Goal: Task Accomplishment & Management: Complete application form

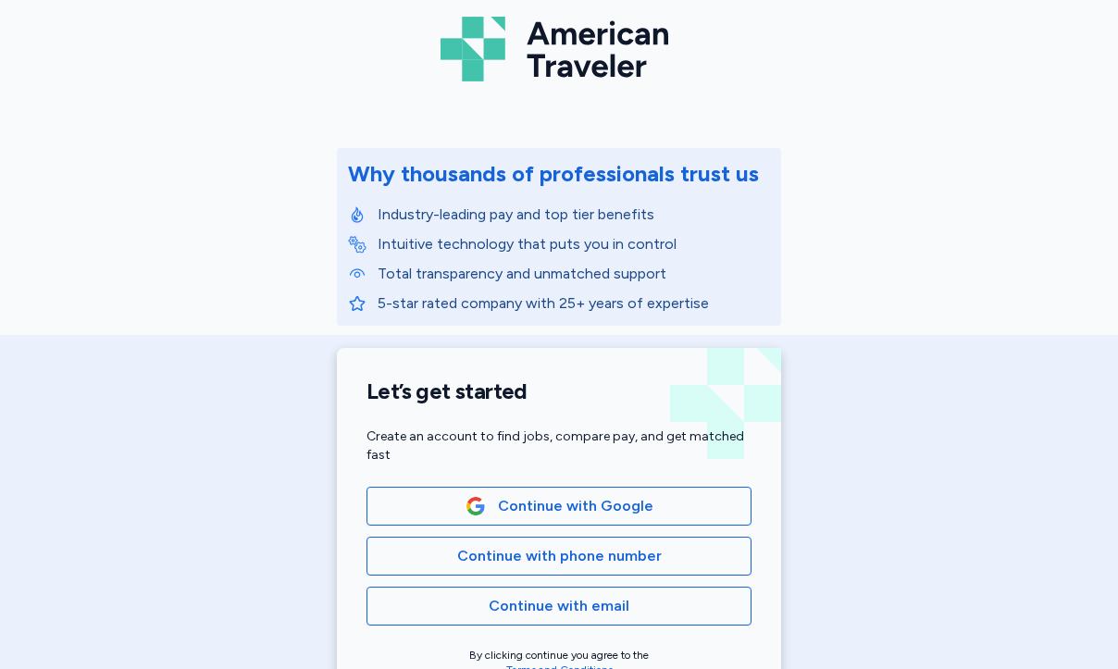
scroll to position [293, 0]
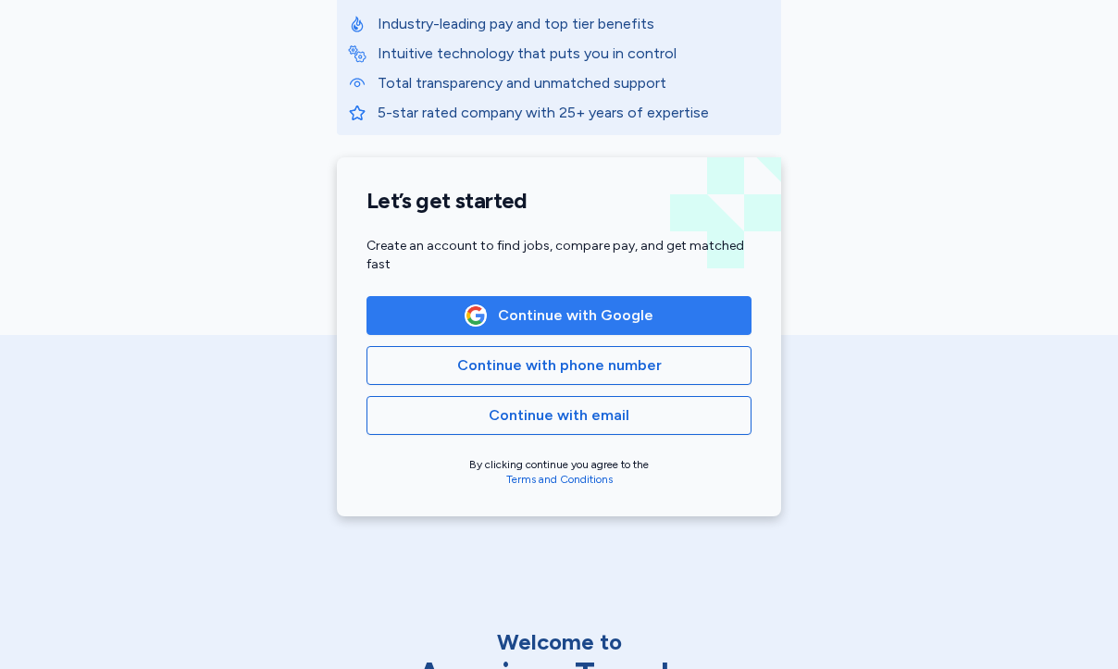
click at [470, 325] on span "Continue with Google" at bounding box center [559, 316] width 189 height 22
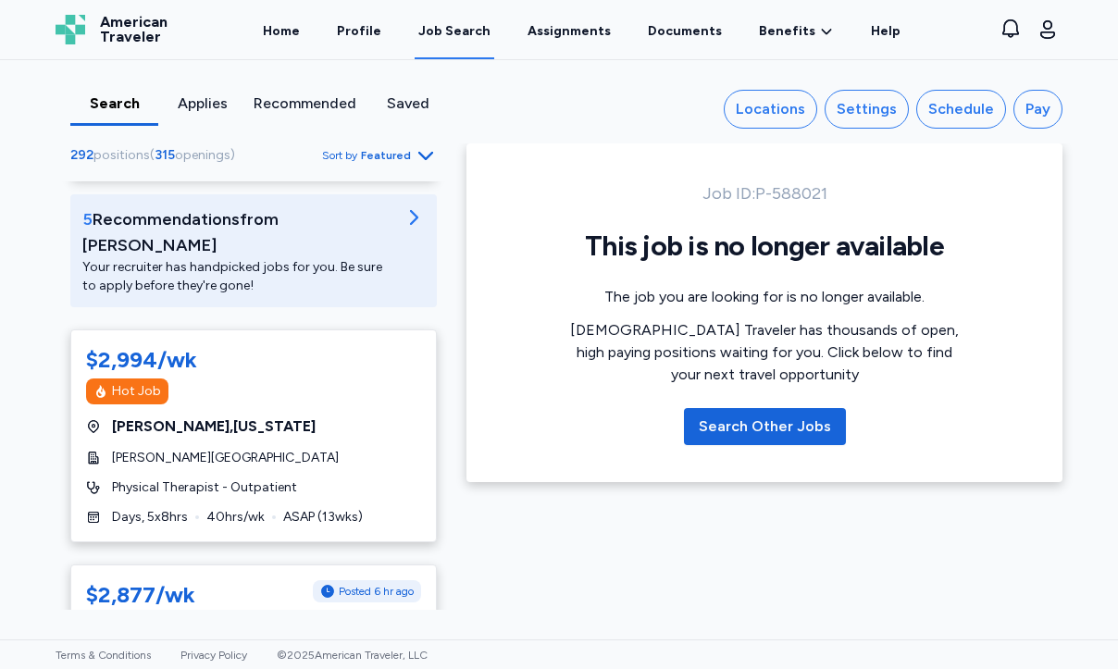
scroll to position [242, 0]
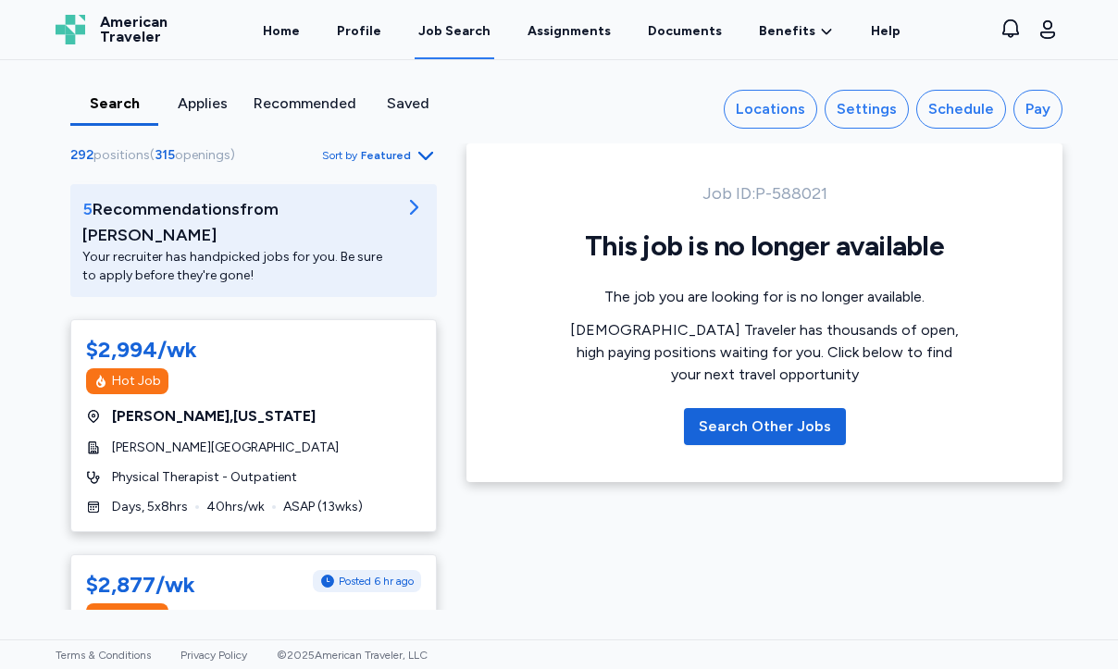
click at [388, 152] on span "Featured" at bounding box center [386, 155] width 50 height 15
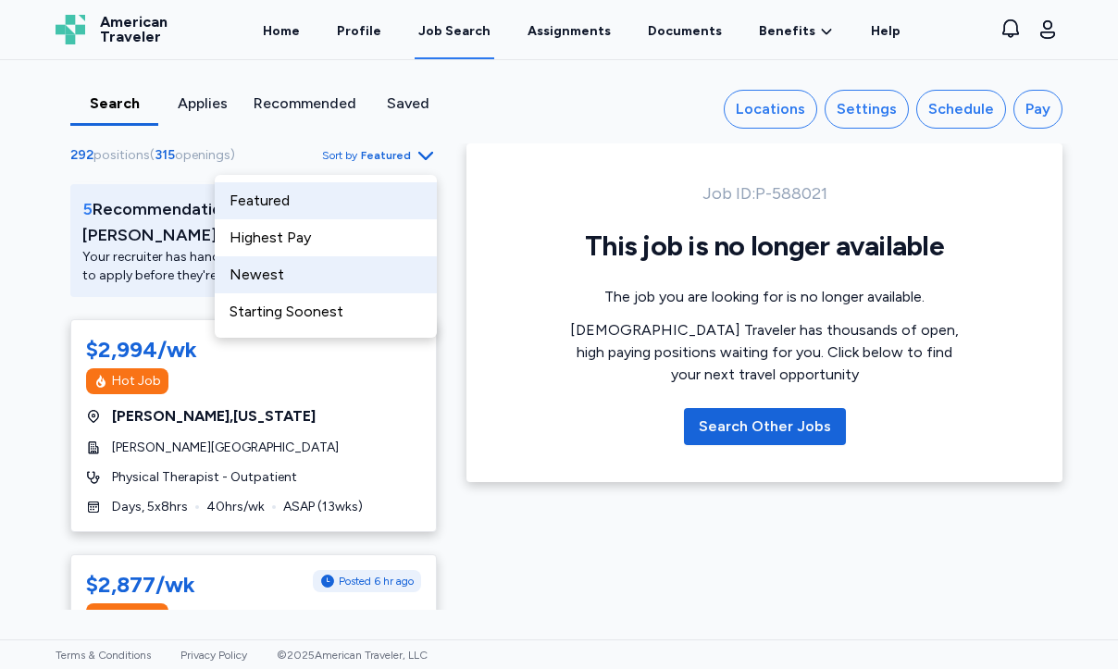
click at [346, 288] on div "Newest" at bounding box center [326, 274] width 222 height 37
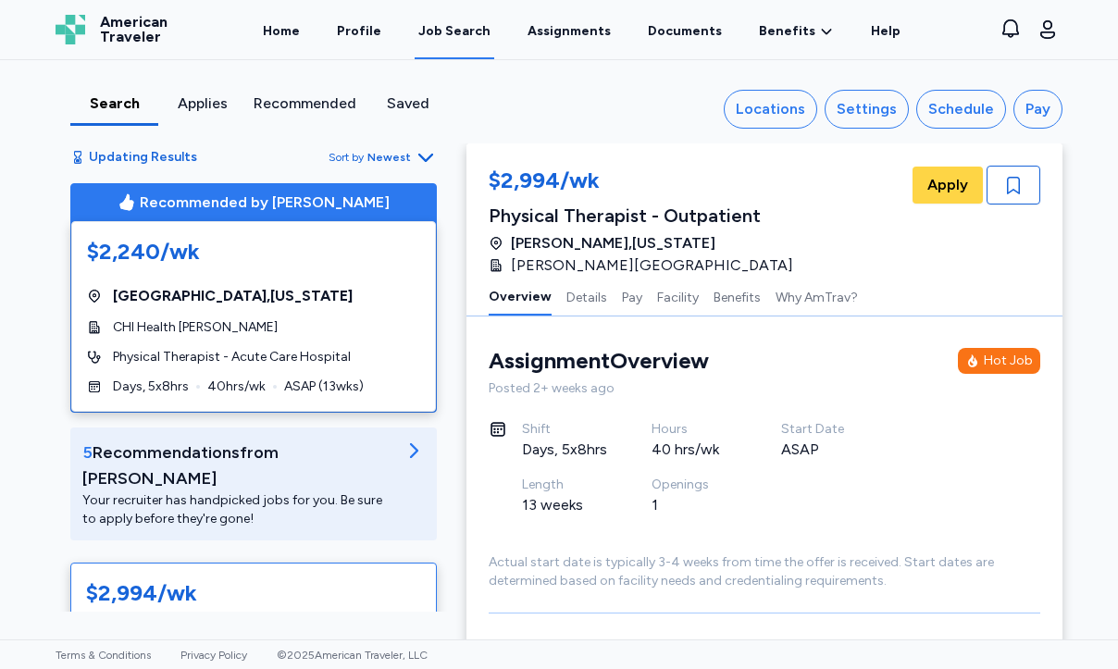
scroll to position [253, 0]
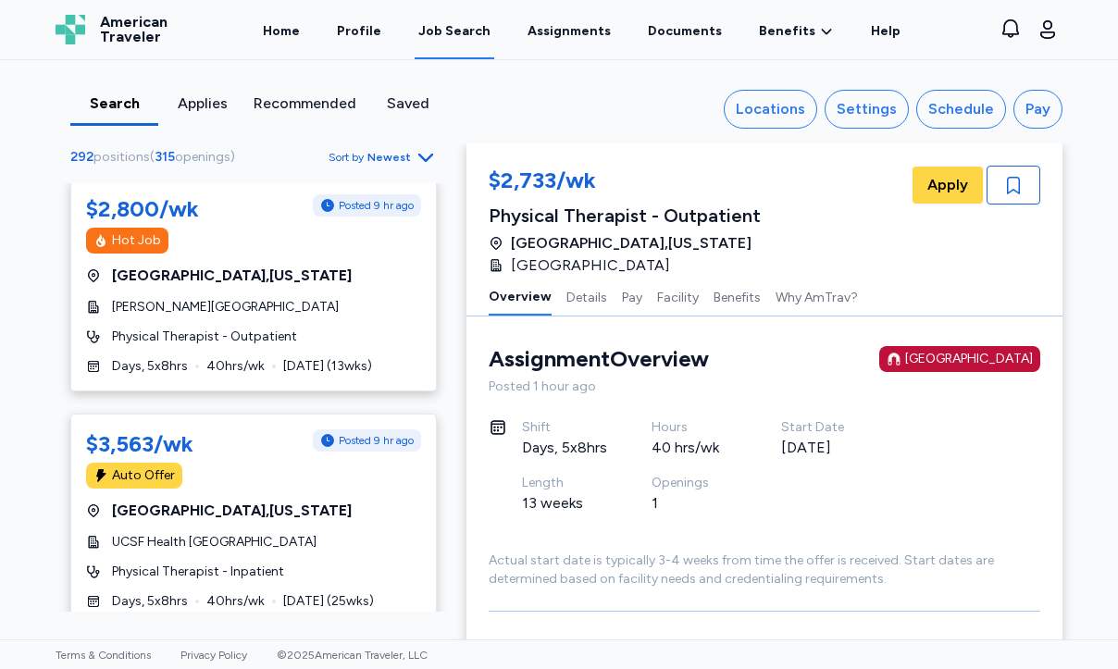
scroll to position [2613, 0]
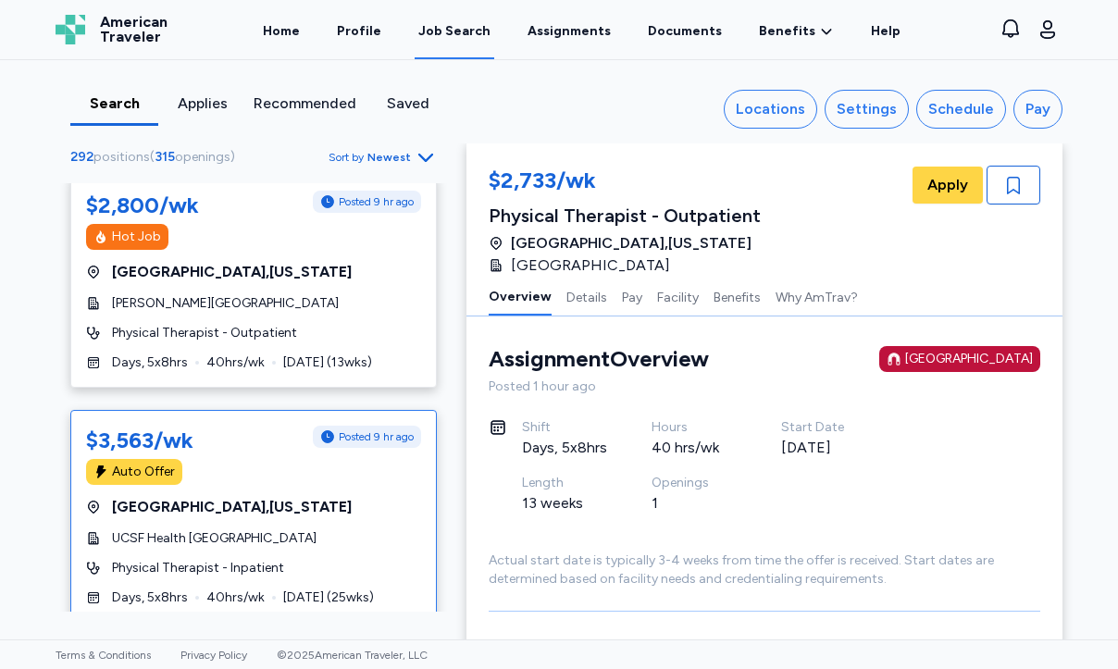
click at [298, 496] on div "[GEOGRAPHIC_DATA] , [US_STATE]" at bounding box center [253, 507] width 335 height 22
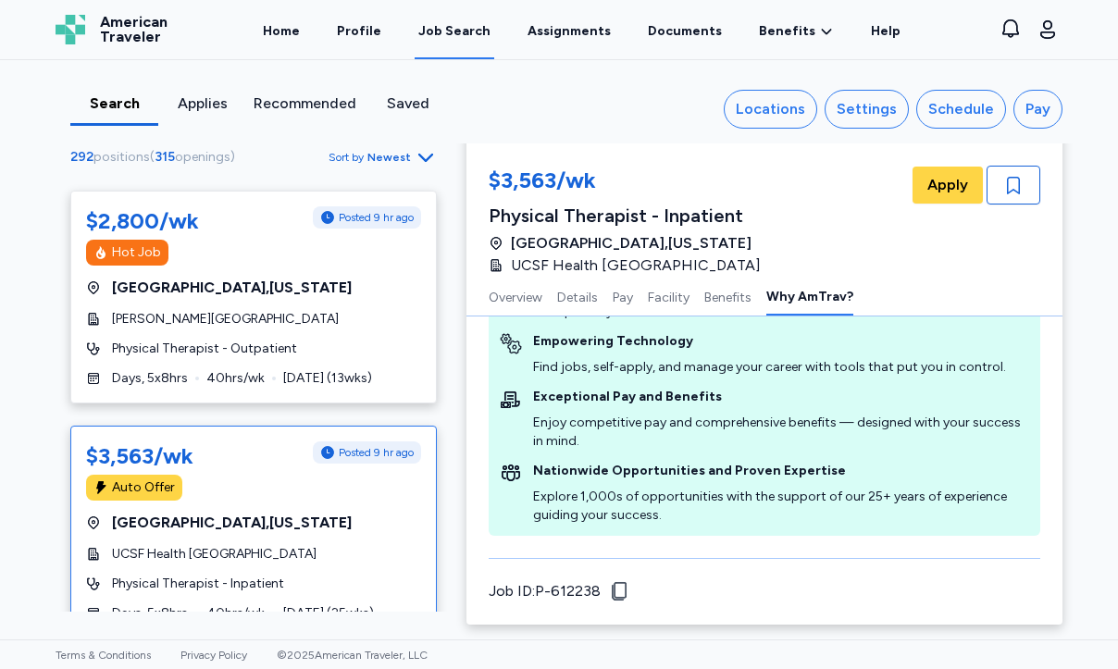
scroll to position [2601, 0]
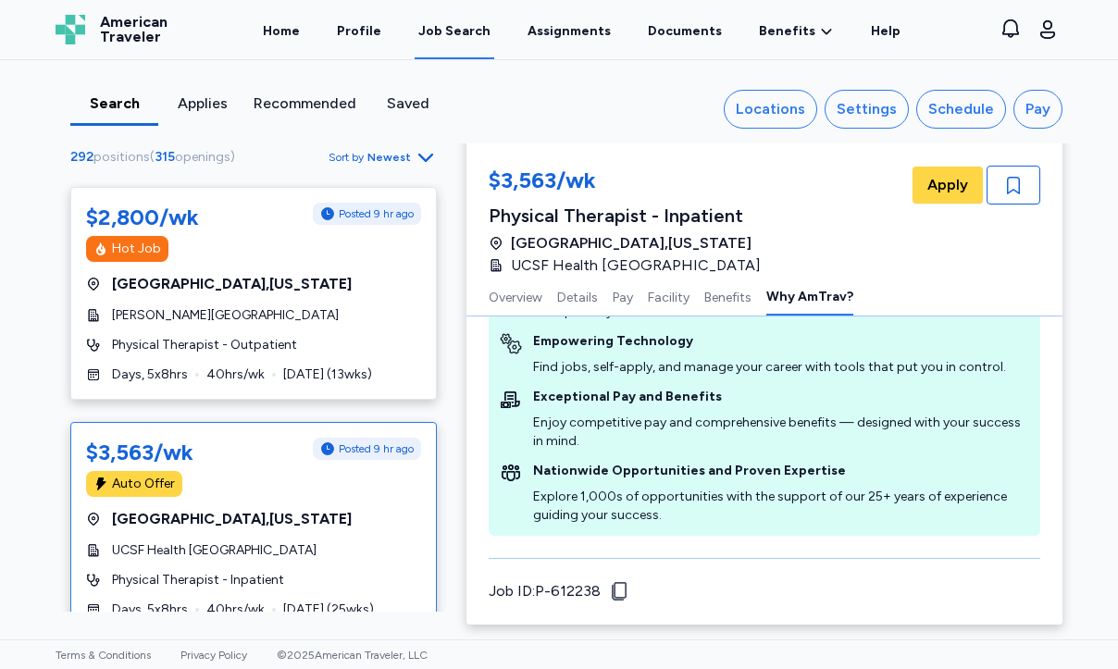
click at [372, 571] on div "Physical Therapist - Inpatient" at bounding box center [253, 580] width 335 height 19
click at [632, 295] on button "Pay" at bounding box center [623, 296] width 20 height 39
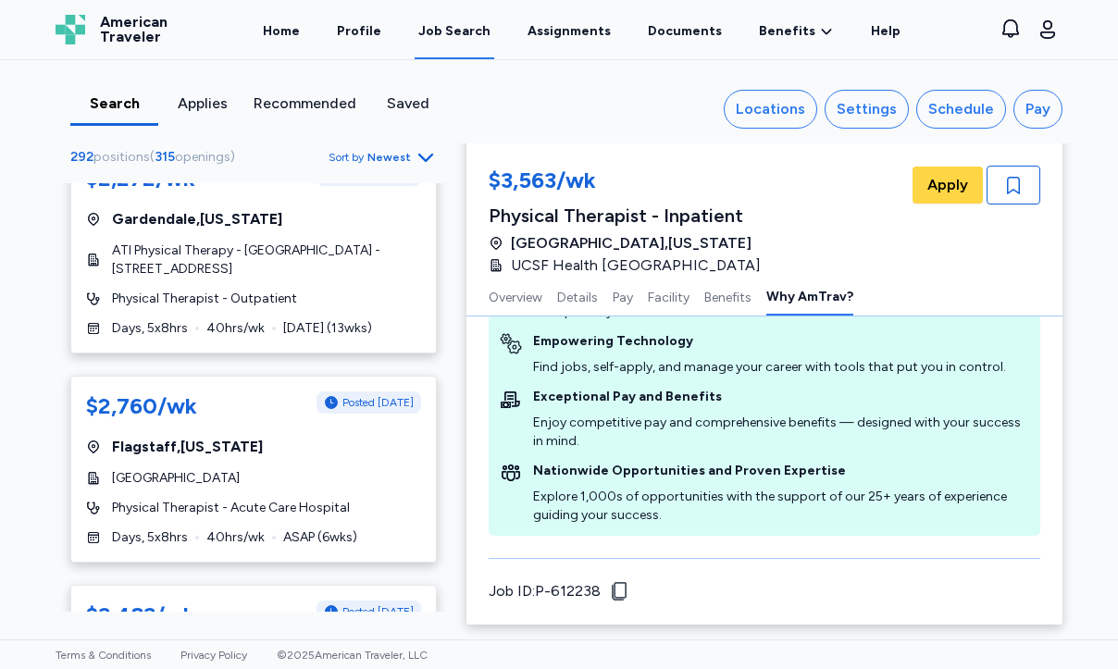
scroll to position [6495, 0]
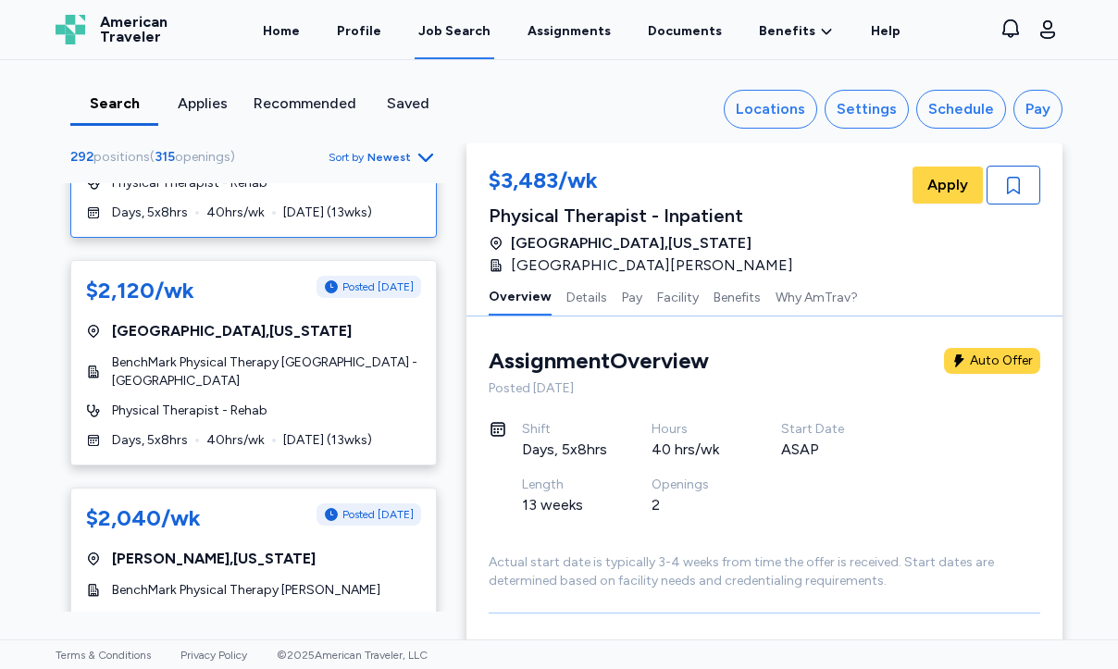
scroll to position [3887, 0]
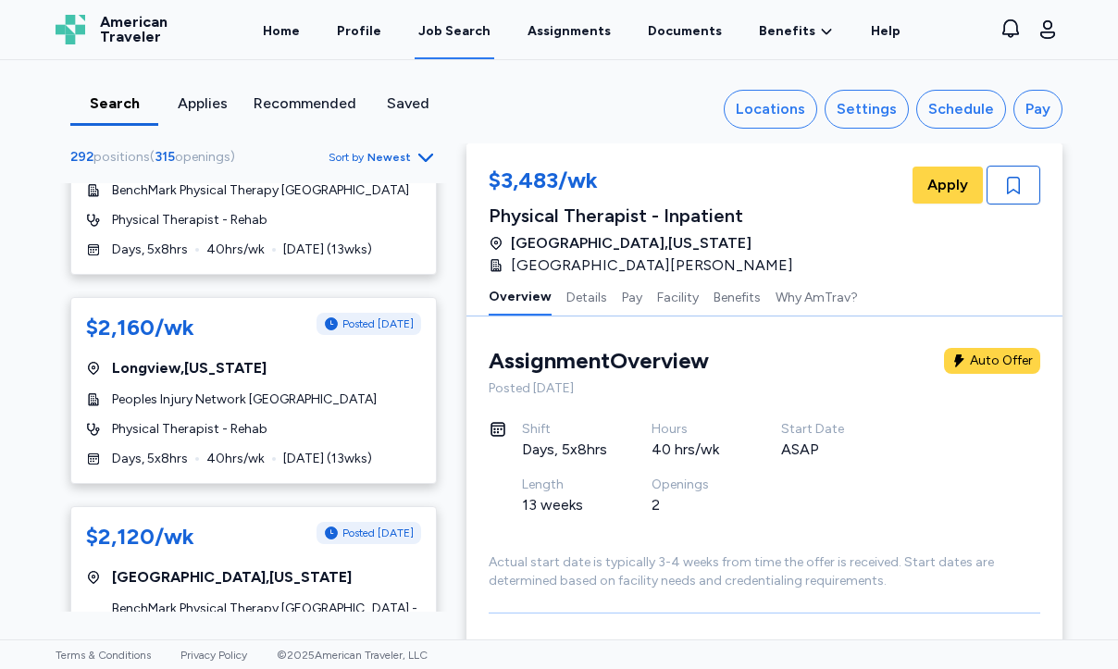
click at [405, 157] on span "Newest" at bounding box center [390, 157] width 44 height 15
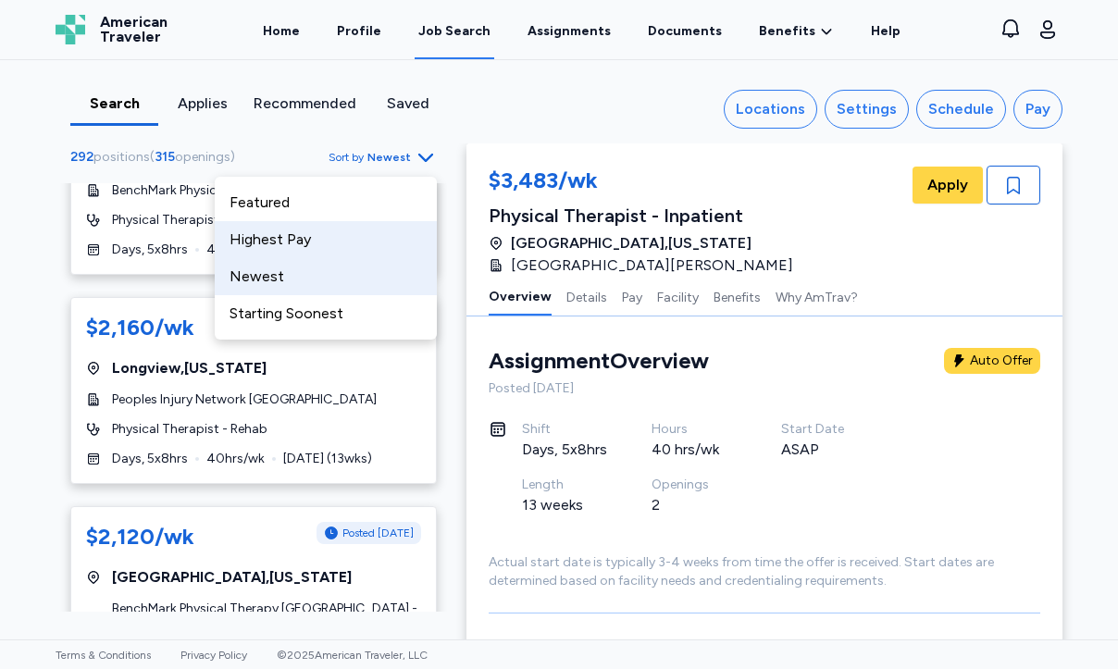
click at [353, 252] on div "Highest Pay" at bounding box center [326, 239] width 222 height 37
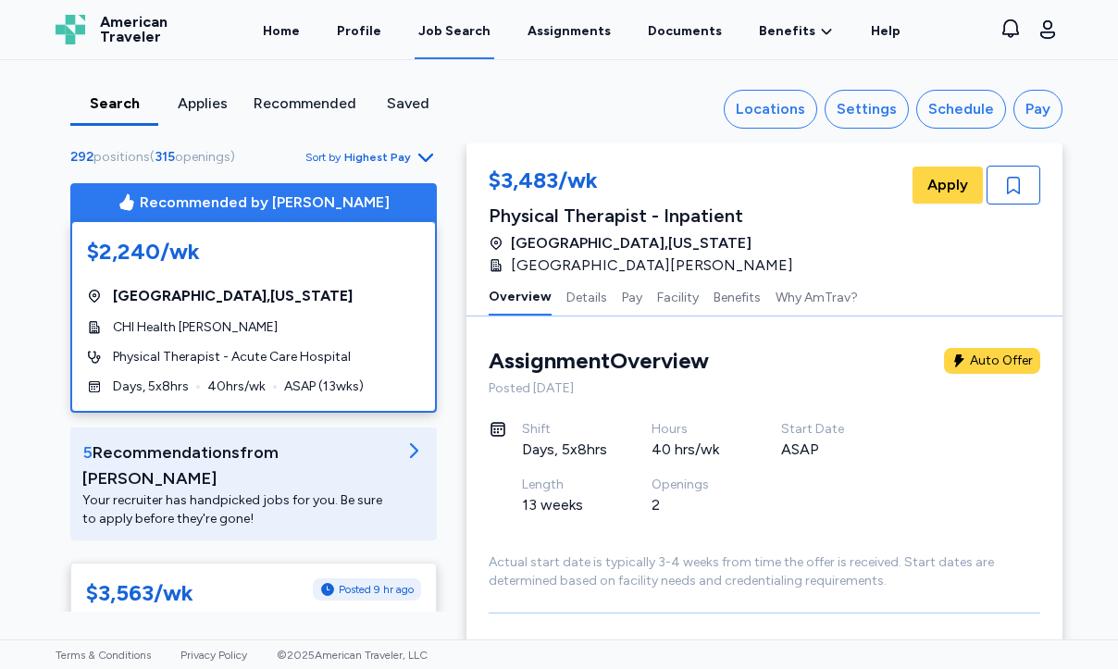
click at [312, 278] on div "$2,240/wk [GEOGRAPHIC_DATA] , [US_STATE] CHI Health [PERSON_NAME] Physical Ther…" at bounding box center [253, 316] width 365 height 191
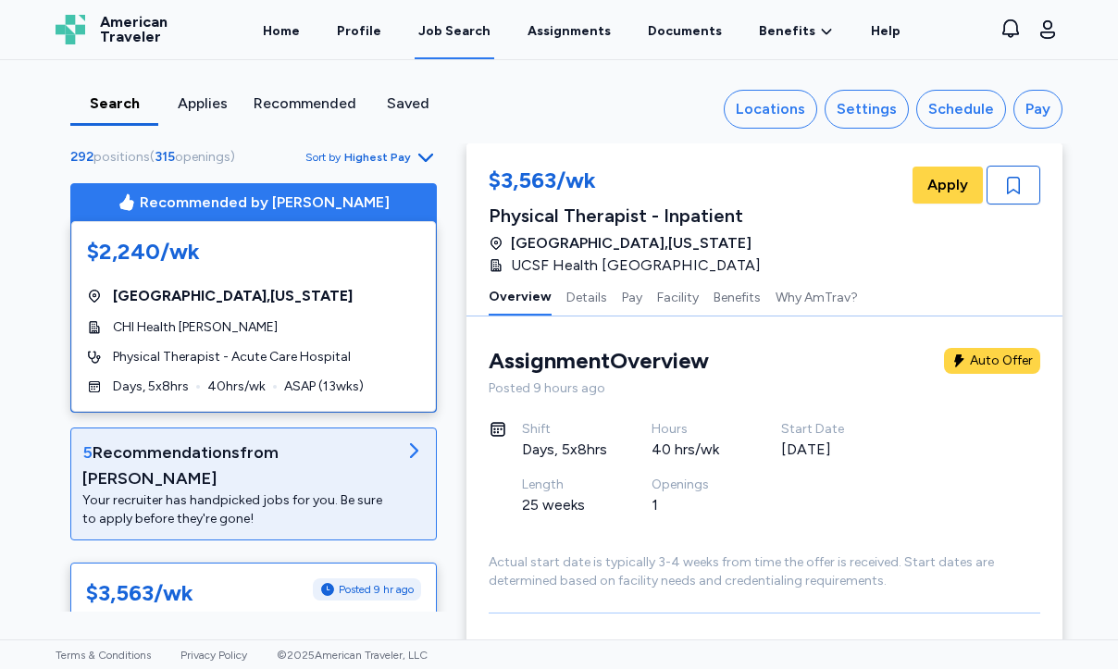
click at [350, 465] on div "5 Recommendation s from [PERSON_NAME]" at bounding box center [238, 466] width 313 height 52
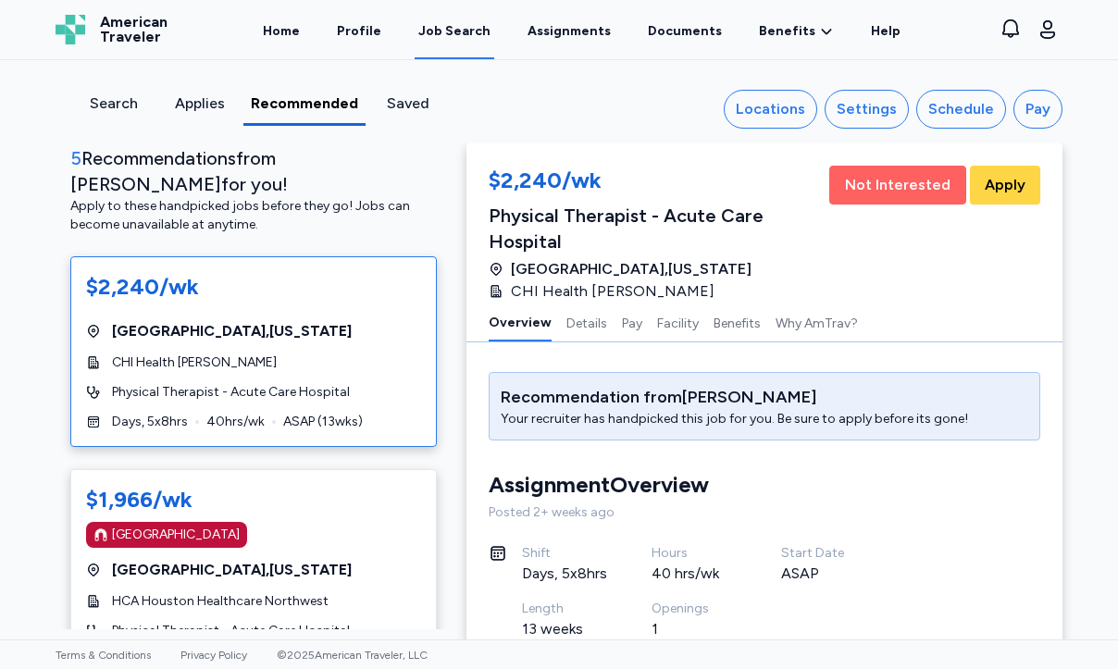
click at [901, 194] on span "Not Interested" at bounding box center [898, 185] width 106 height 22
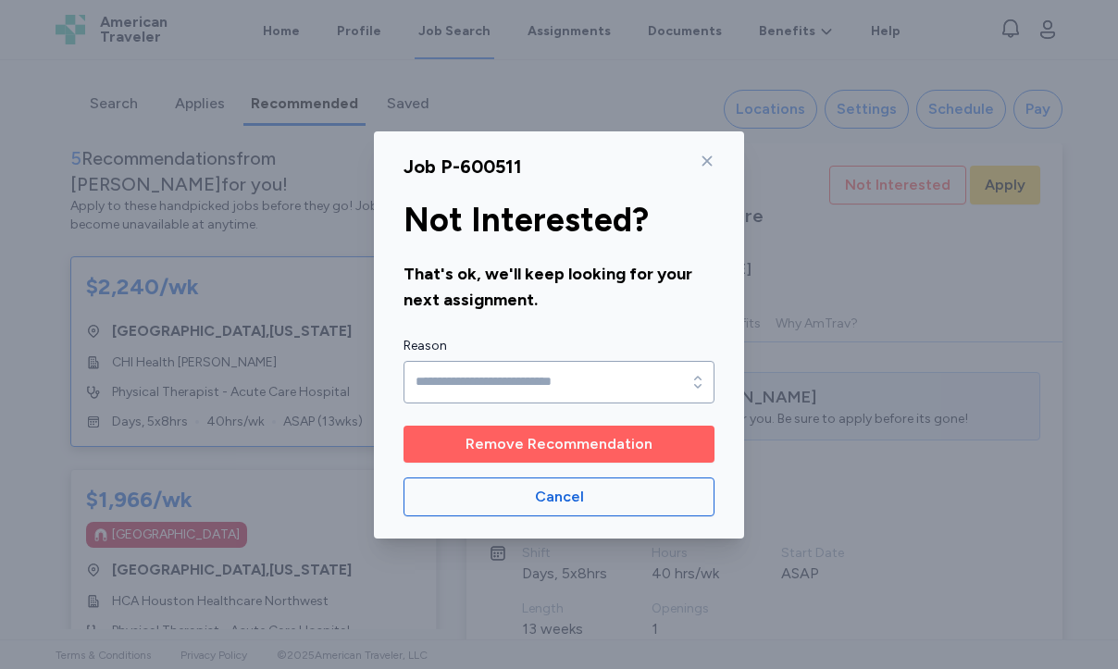
click at [616, 451] on span "Remove Recommendation" at bounding box center [559, 444] width 187 height 22
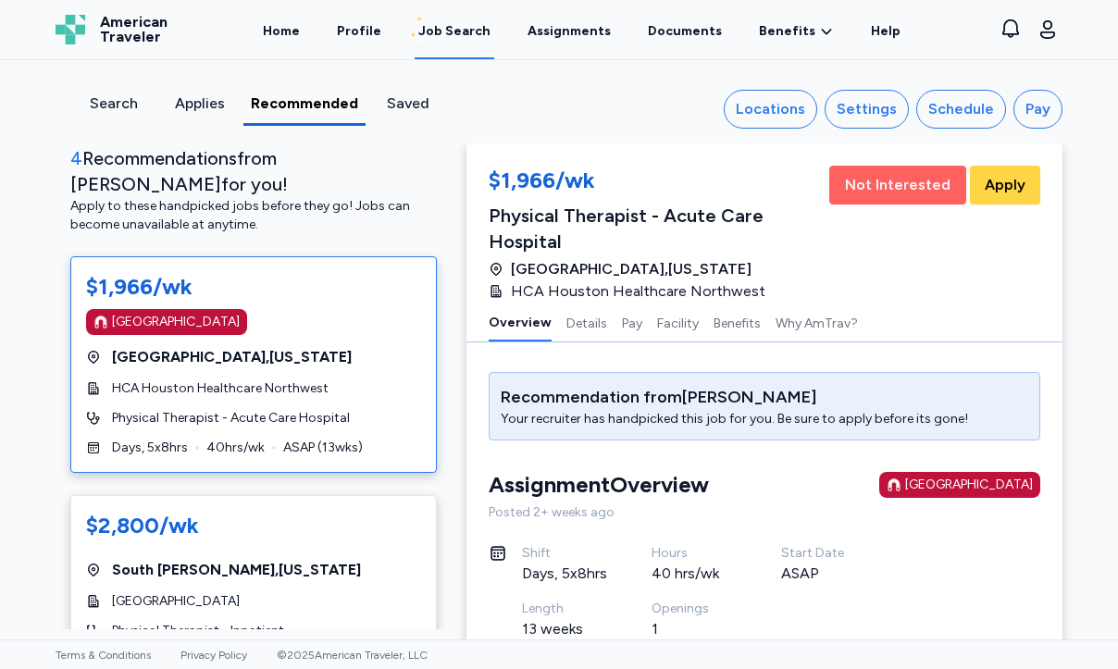
scroll to position [2, 0]
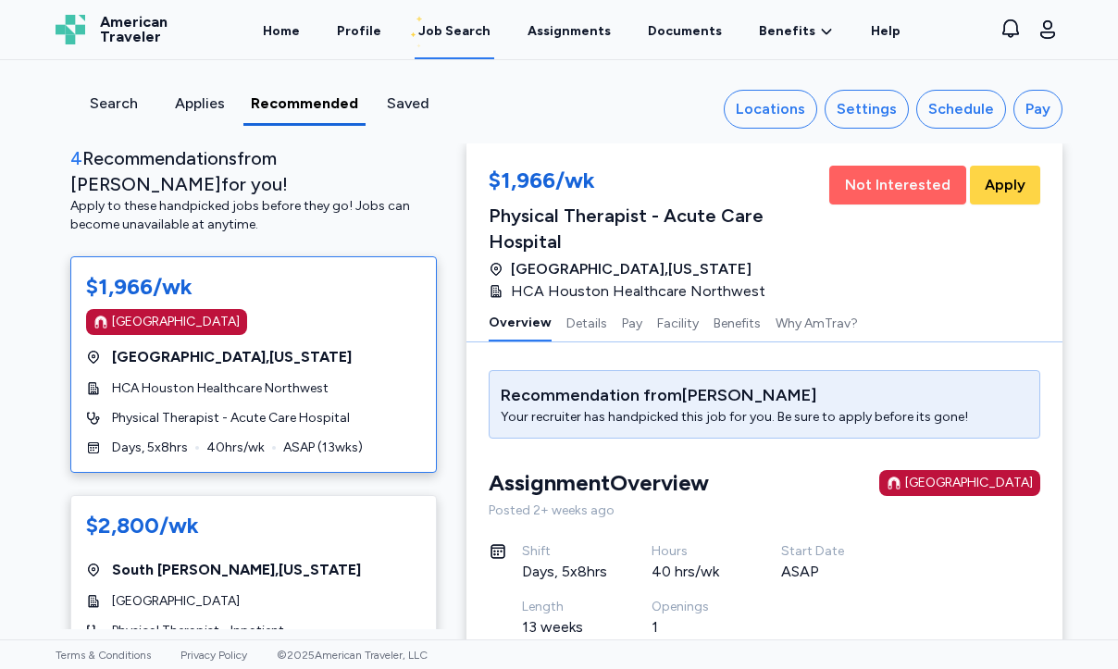
click at [880, 184] on span "Not Interested" at bounding box center [898, 185] width 106 height 22
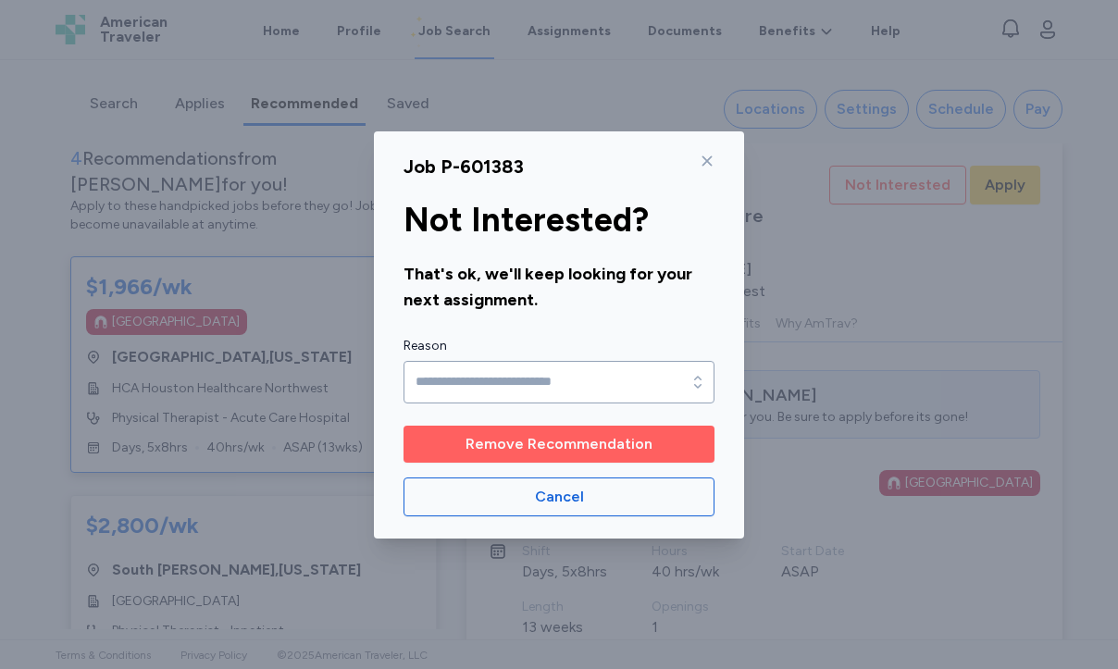
click at [584, 444] on span "Remove Recommendation" at bounding box center [559, 444] width 187 height 22
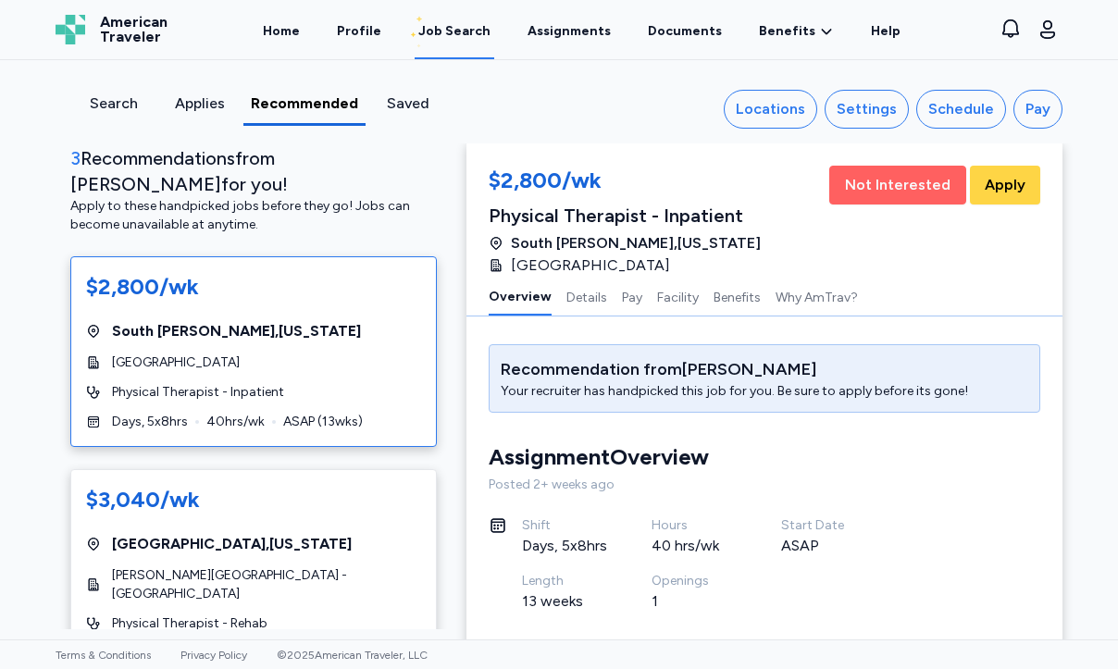
click at [876, 188] on span "Not Interested" at bounding box center [898, 185] width 106 height 22
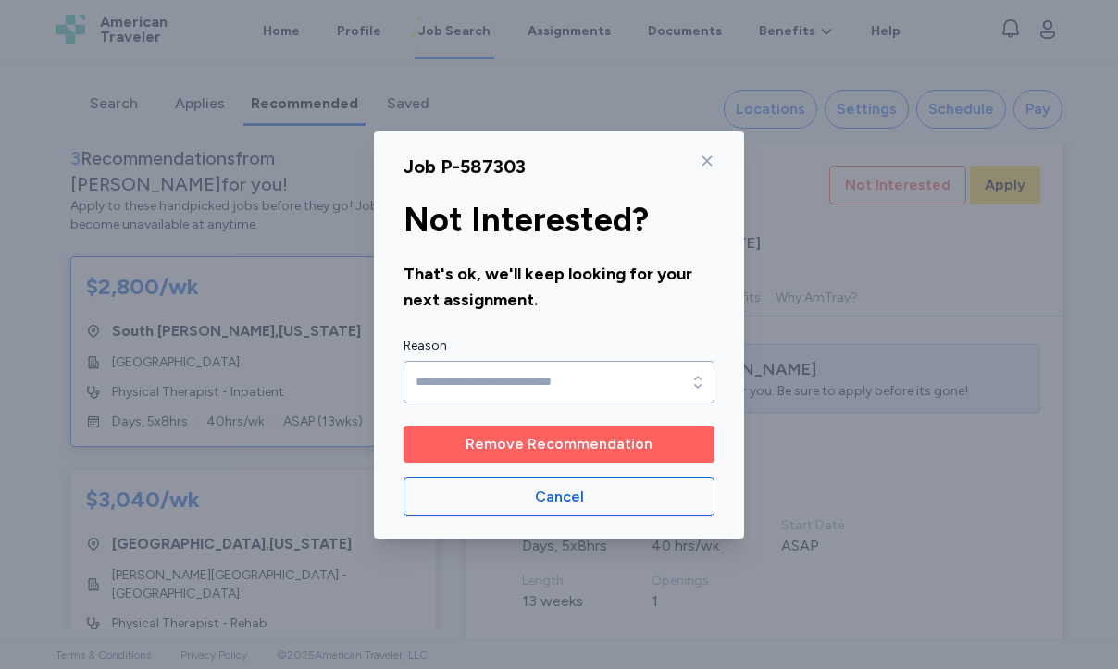
click at [595, 442] on span "Remove Recommendation" at bounding box center [559, 444] width 187 height 22
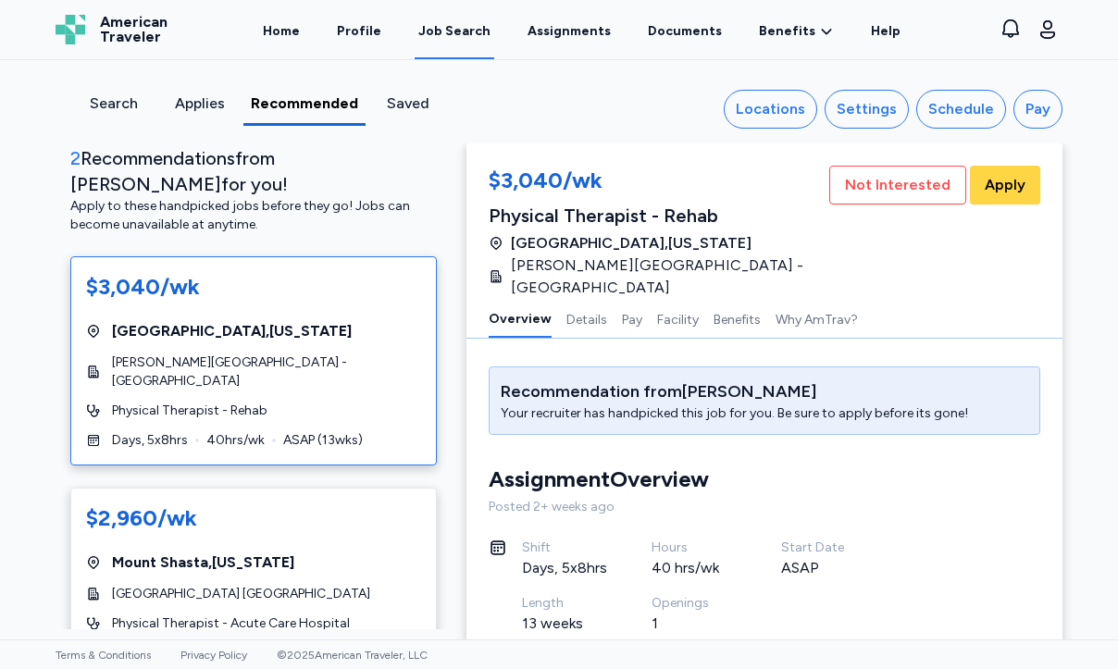
scroll to position [24, 0]
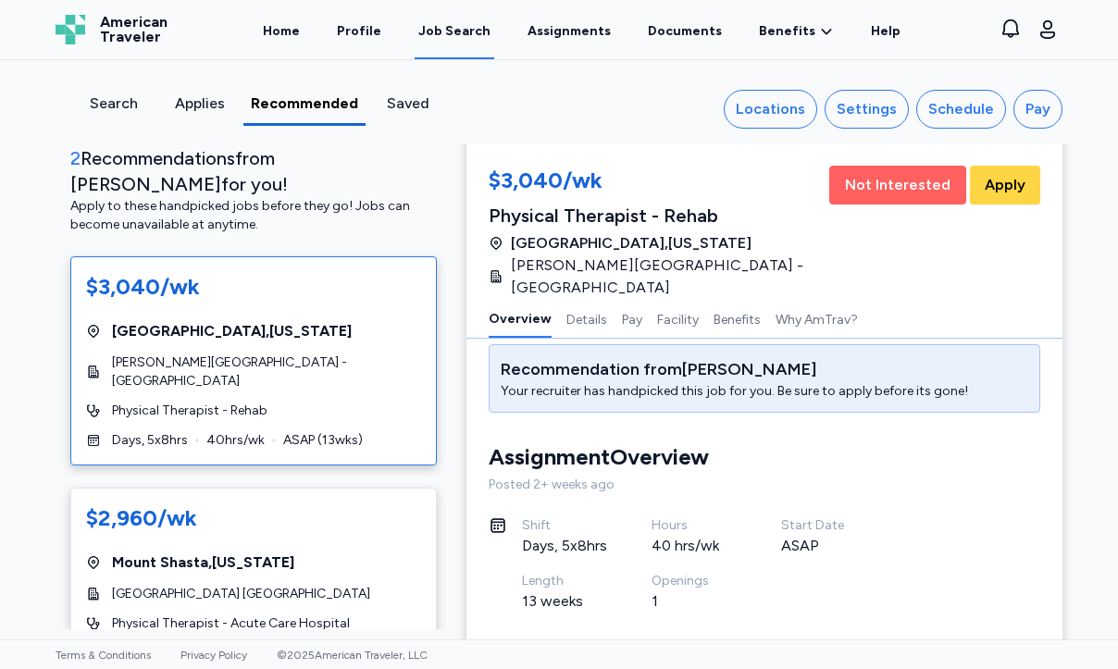
click at [859, 184] on span "Not Interested" at bounding box center [898, 185] width 106 height 22
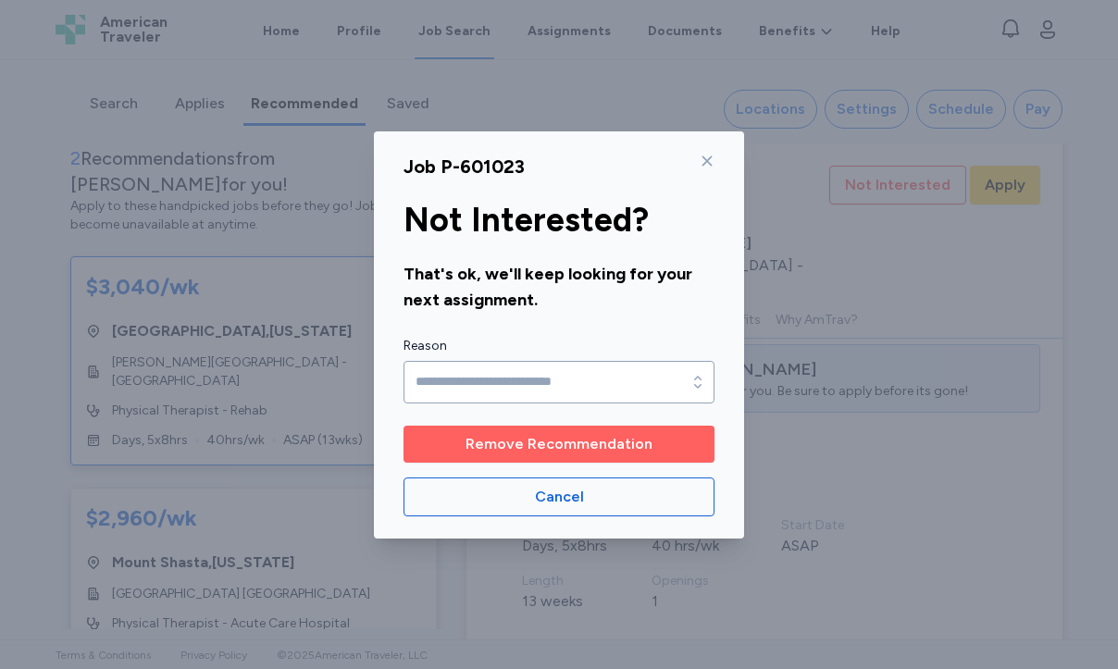
click at [557, 450] on span "Remove Recommendation" at bounding box center [559, 444] width 187 height 22
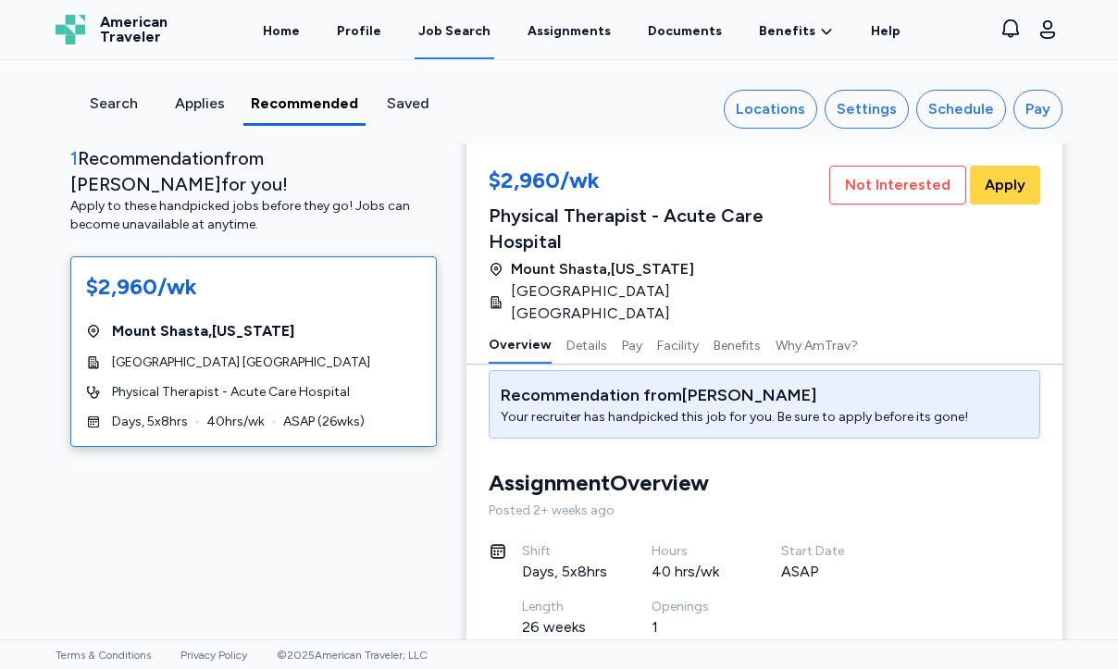
scroll to position [0, 0]
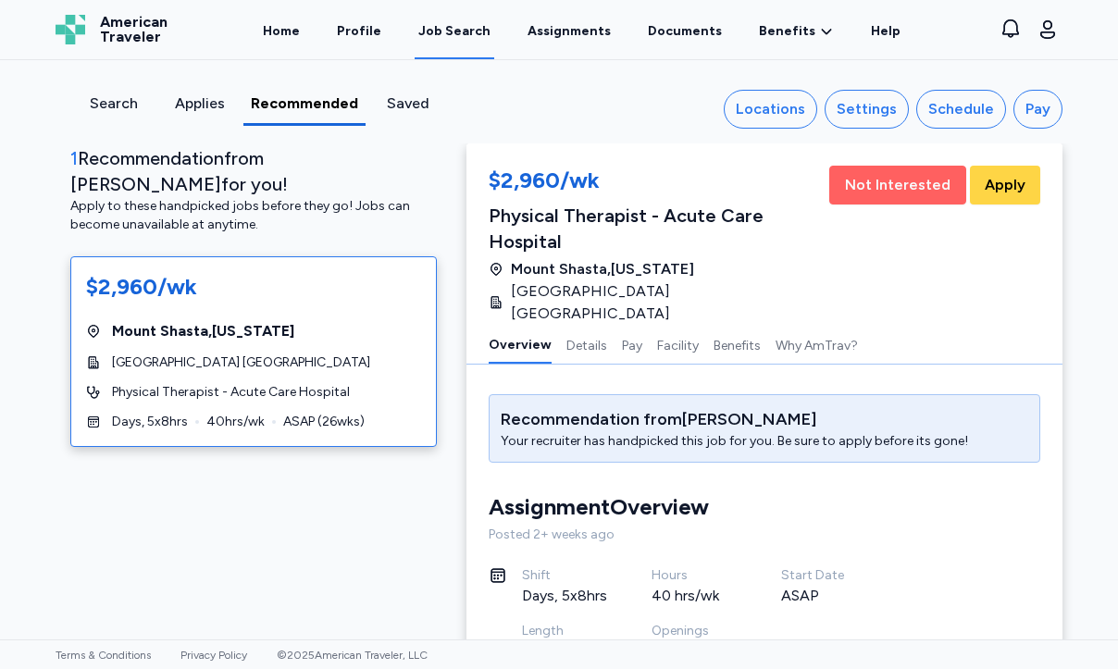
click at [885, 181] on span "Not Interested" at bounding box center [898, 185] width 106 height 22
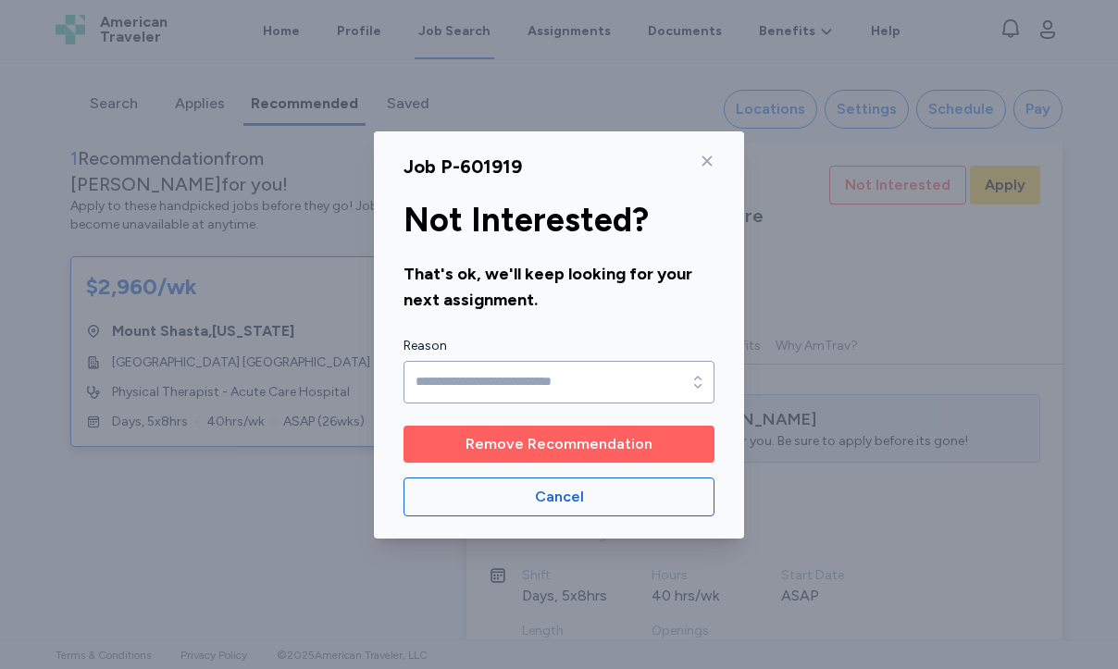
click at [617, 437] on span "Remove Recommendation" at bounding box center [559, 444] width 187 height 22
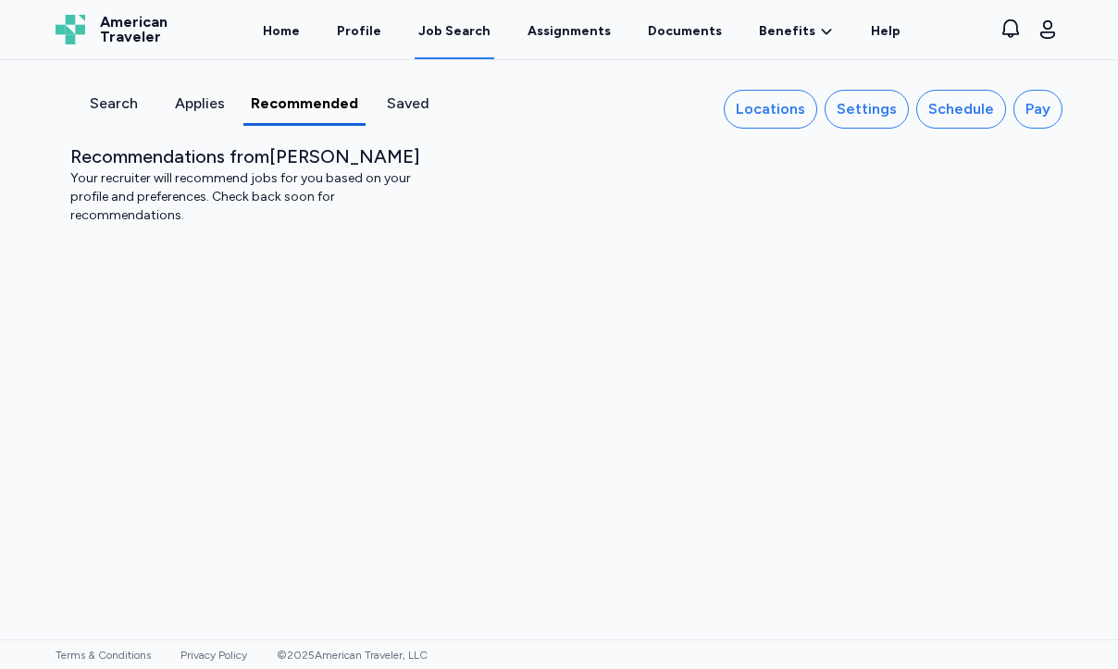
click at [204, 103] on div "Applies" at bounding box center [199, 104] width 71 height 22
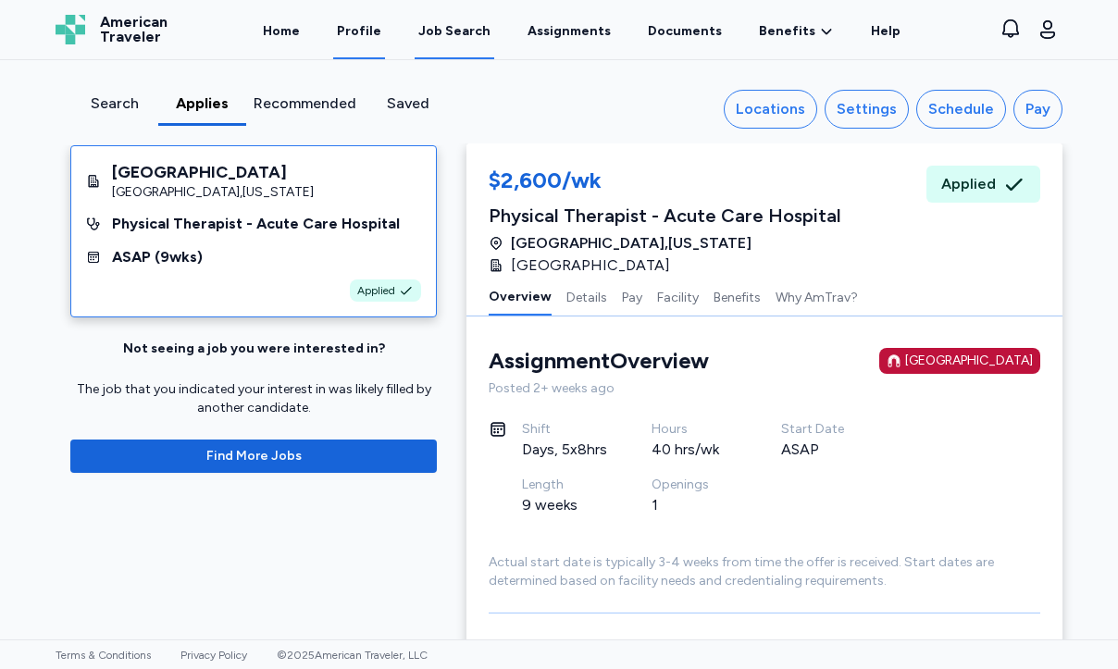
click at [359, 40] on link "Profile" at bounding box center [359, 30] width 52 height 57
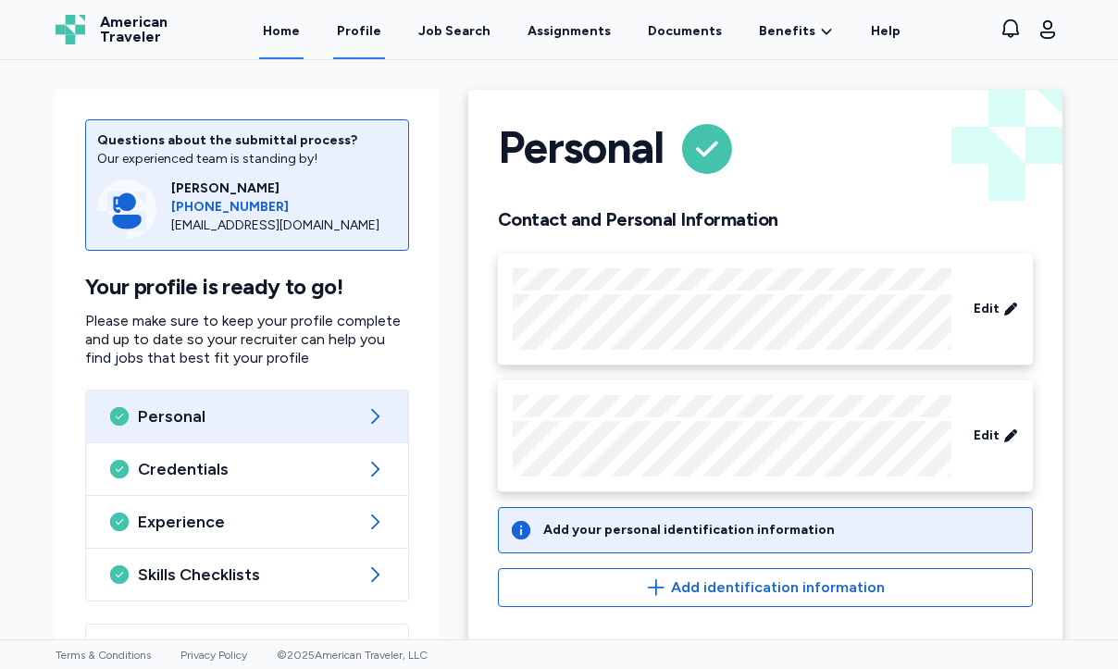
click at [297, 30] on link "Home" at bounding box center [281, 30] width 44 height 57
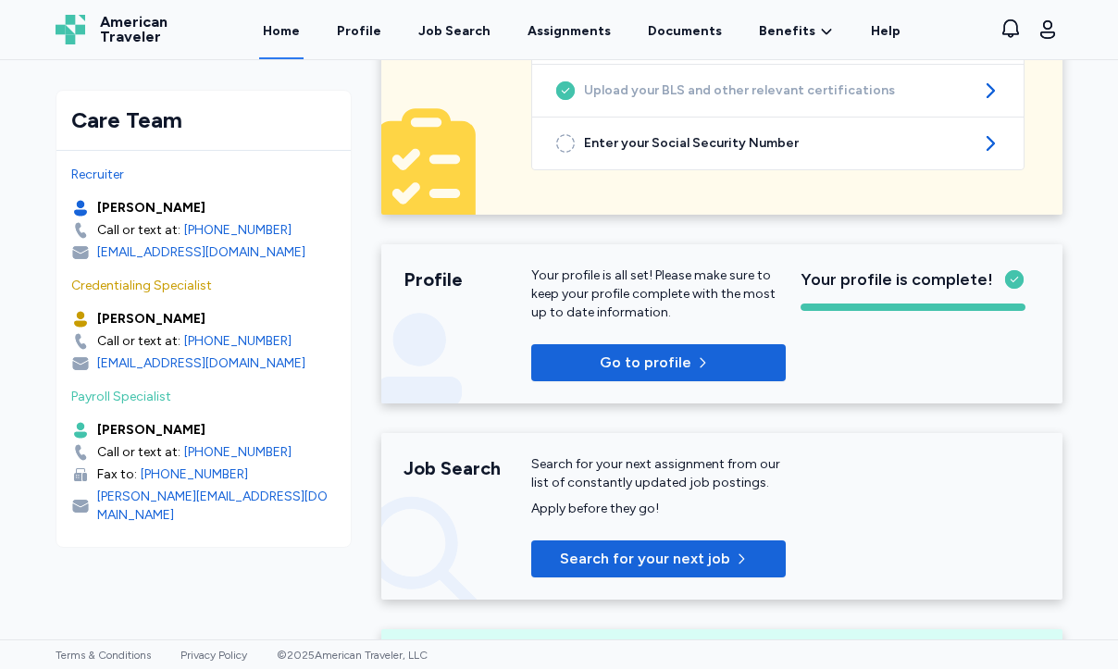
scroll to position [40, 0]
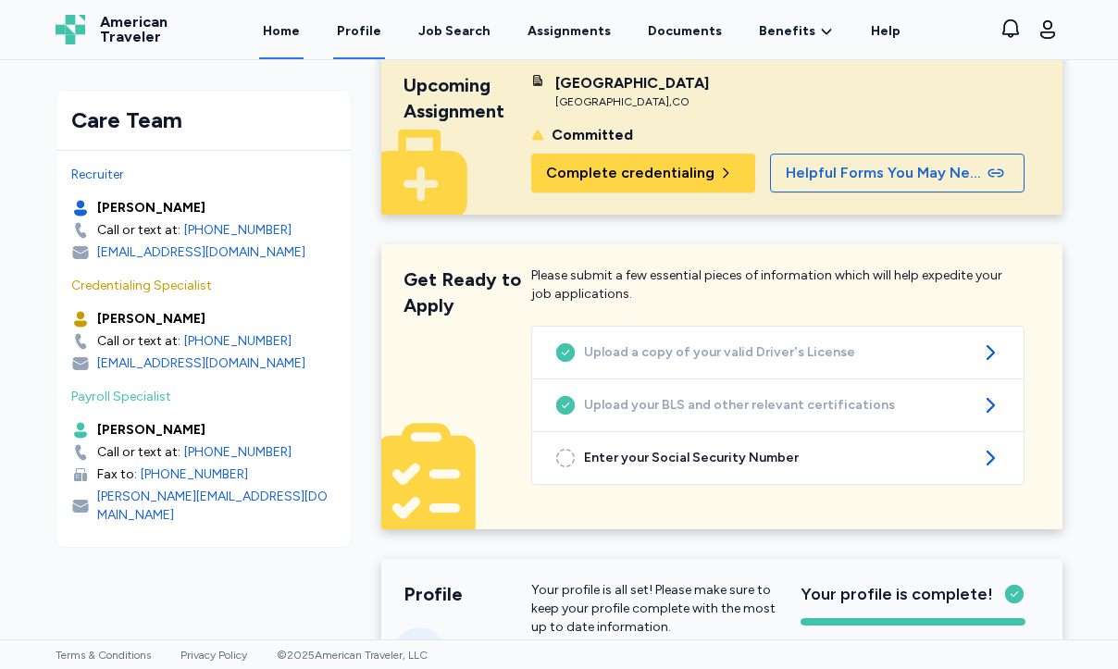
click at [359, 43] on link "Profile" at bounding box center [359, 30] width 52 height 57
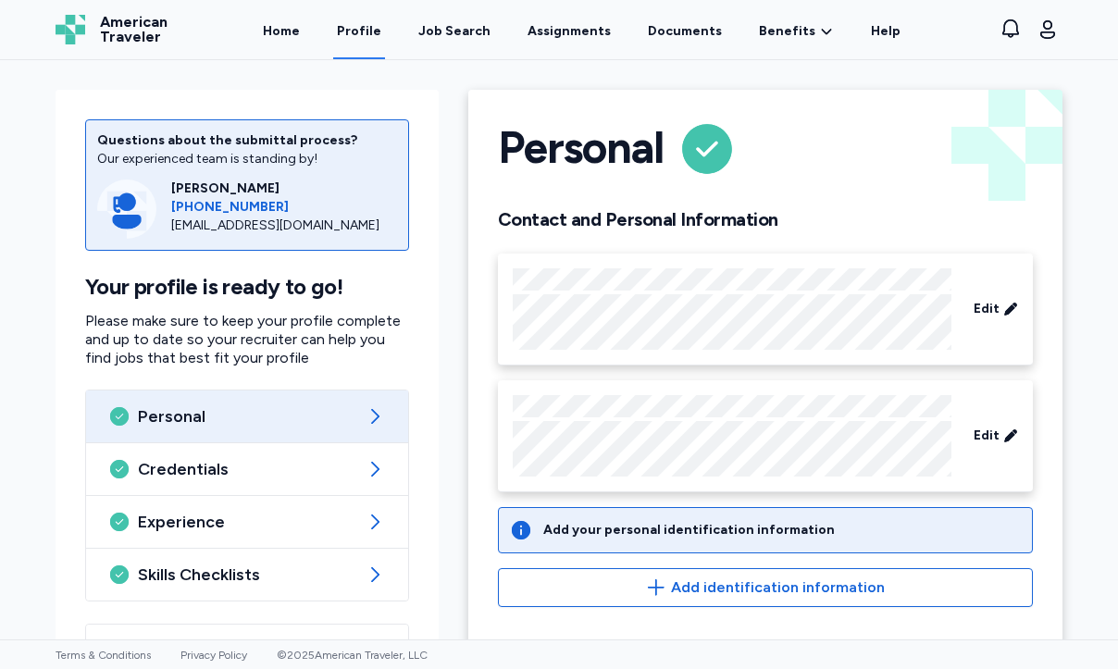
click at [272, 32] on div "Home Profile Job Search Assignments Documents Benefits Benefits Overview Referr…" at bounding box center [582, 29] width 784 height 59
click at [335, 40] on div "Home Profile Job Search Assignments Documents Benefits Benefits Overview Referr…" at bounding box center [582, 29] width 784 height 59
click at [304, 40] on link "Home" at bounding box center [281, 30] width 44 height 57
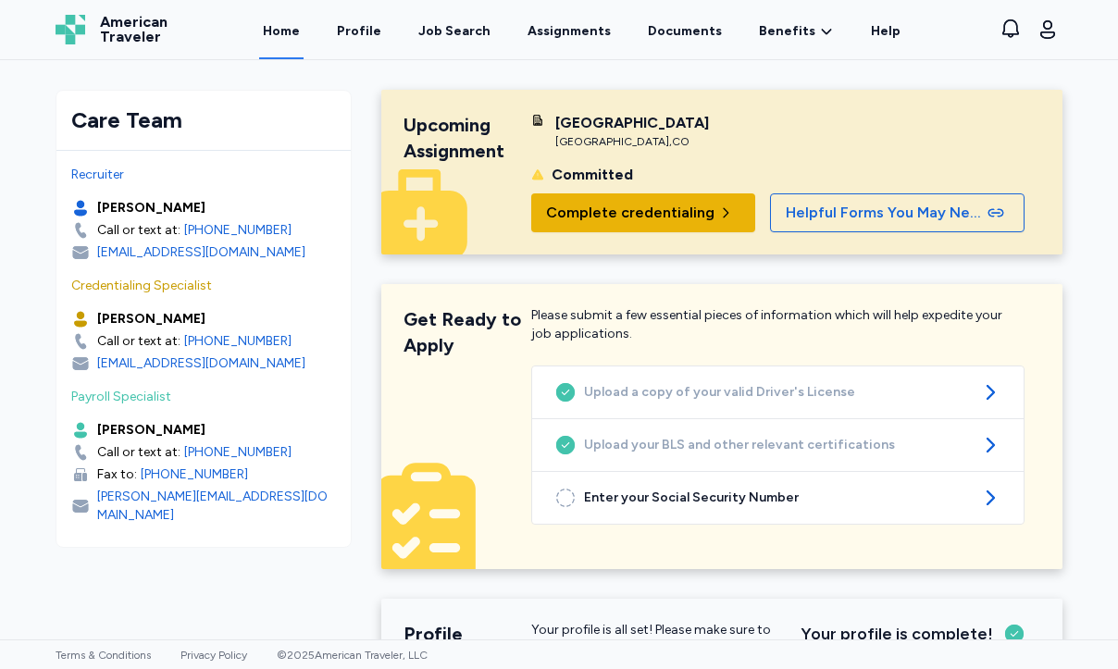
click at [626, 218] on span "Complete credentialing" at bounding box center [630, 213] width 168 height 22
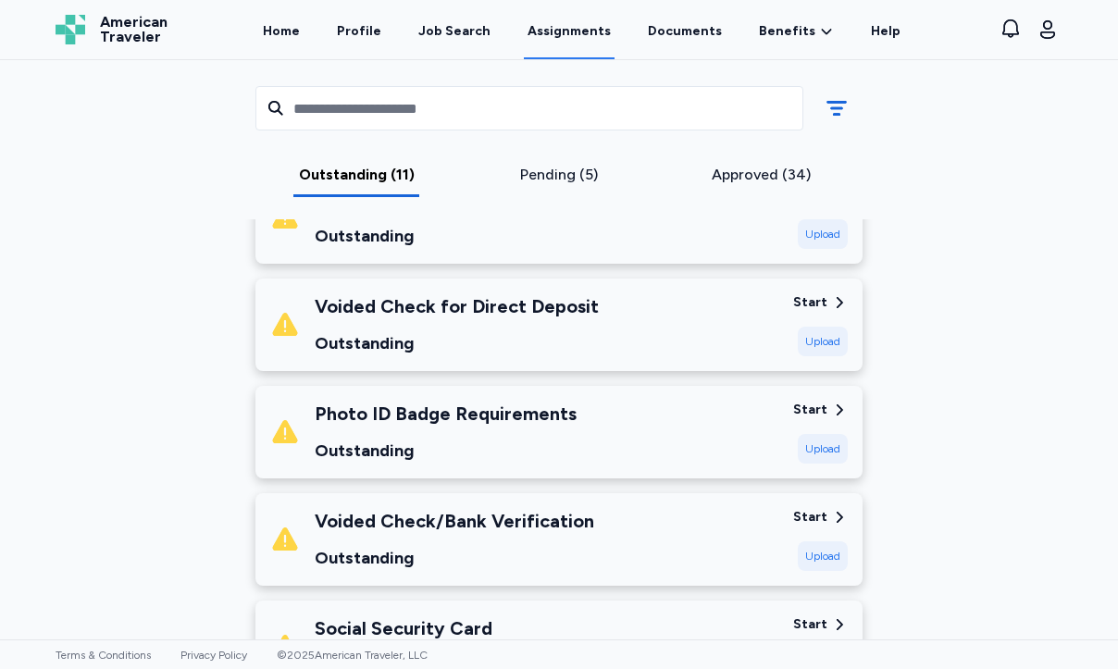
scroll to position [848, 0]
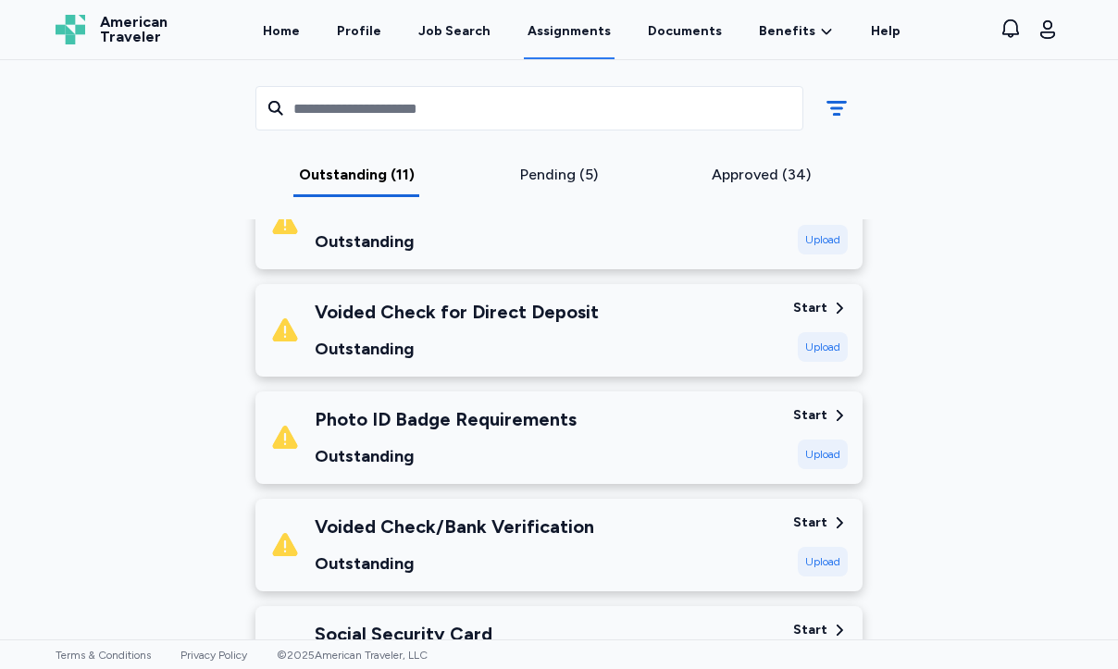
click at [172, 437] on div "[GEOGRAPHIC_DATA] [DATE] - [DATE] Requirements All assignment requirements are …" at bounding box center [559, 400] width 1037 height 2287
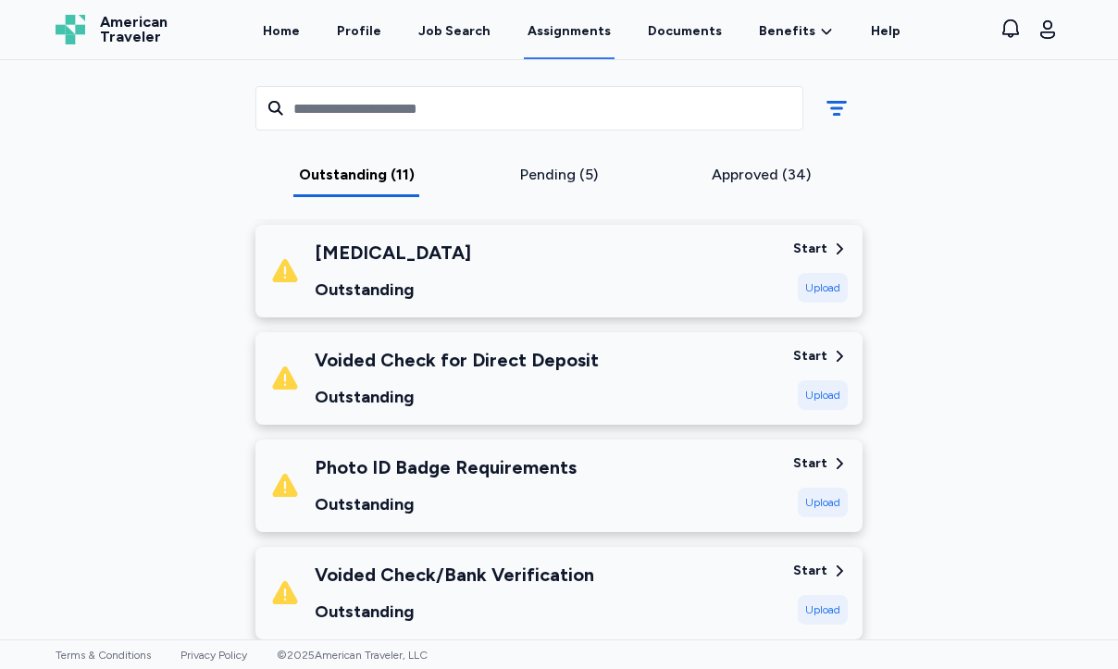
scroll to position [793, 0]
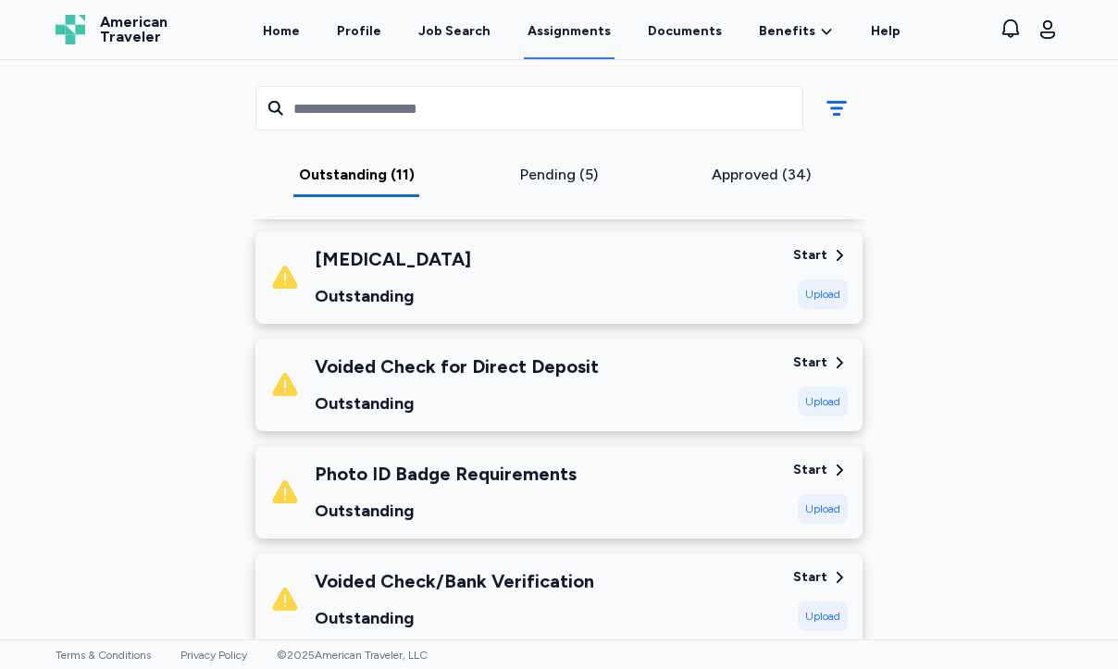
click at [729, 489] on div "Photo ID Badge Requirements Outstanding" at bounding box center [524, 492] width 508 height 63
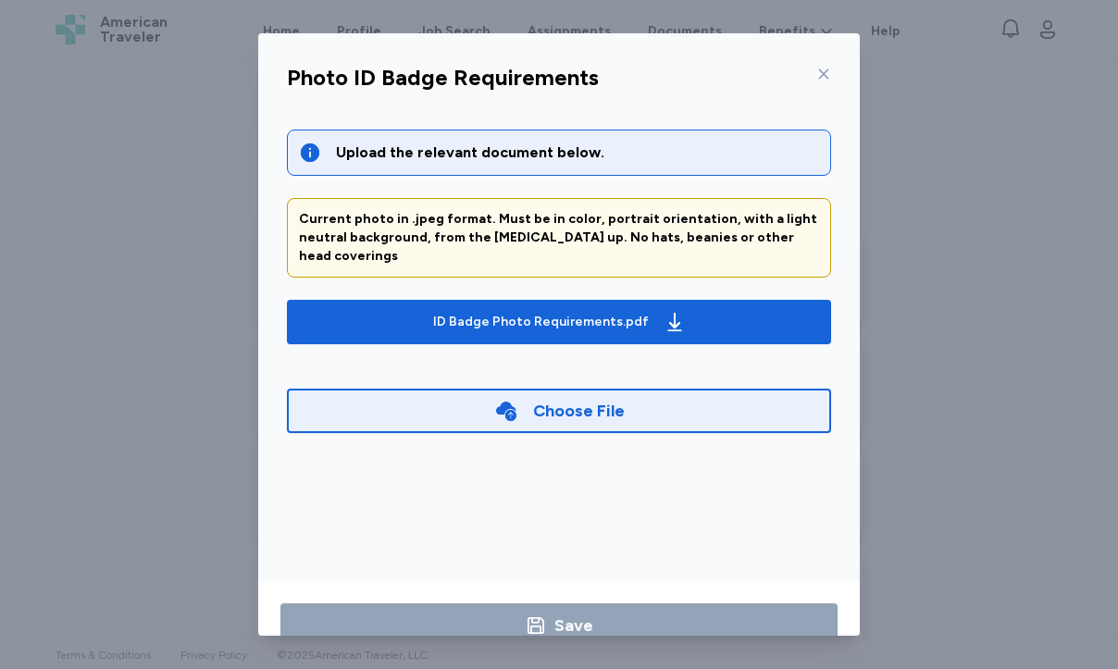
click at [493, 396] on div "Choose File" at bounding box center [559, 411] width 544 height 44
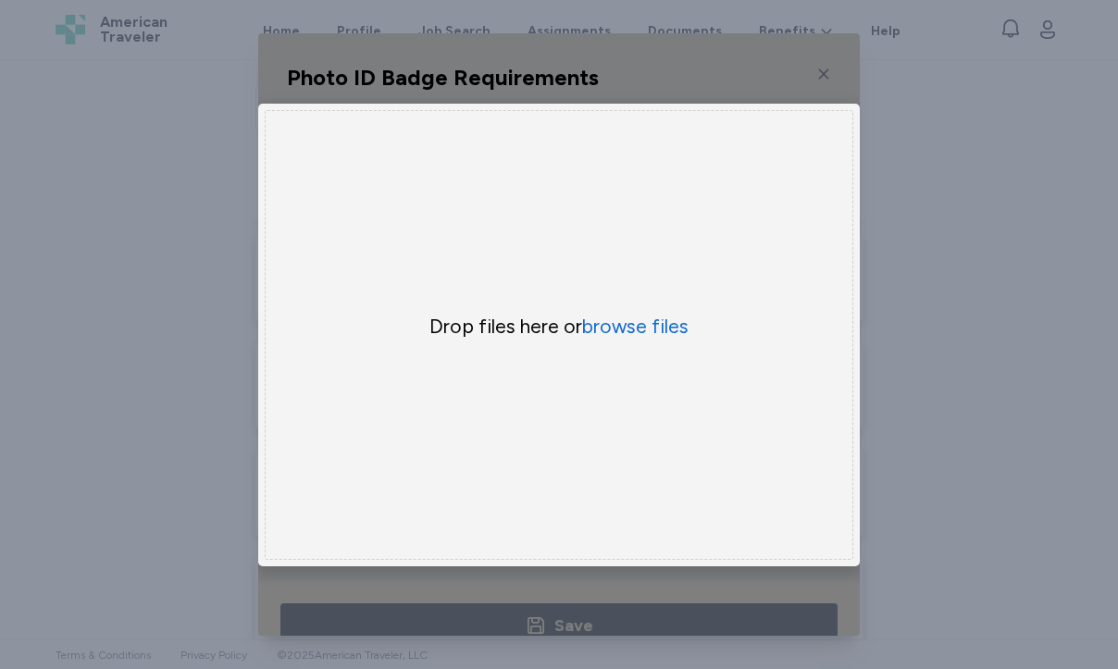
click at [977, 205] on div "Photo ID Badge Requirements Upload the relevant document below. Current photo i…" at bounding box center [559, 334] width 1118 height 669
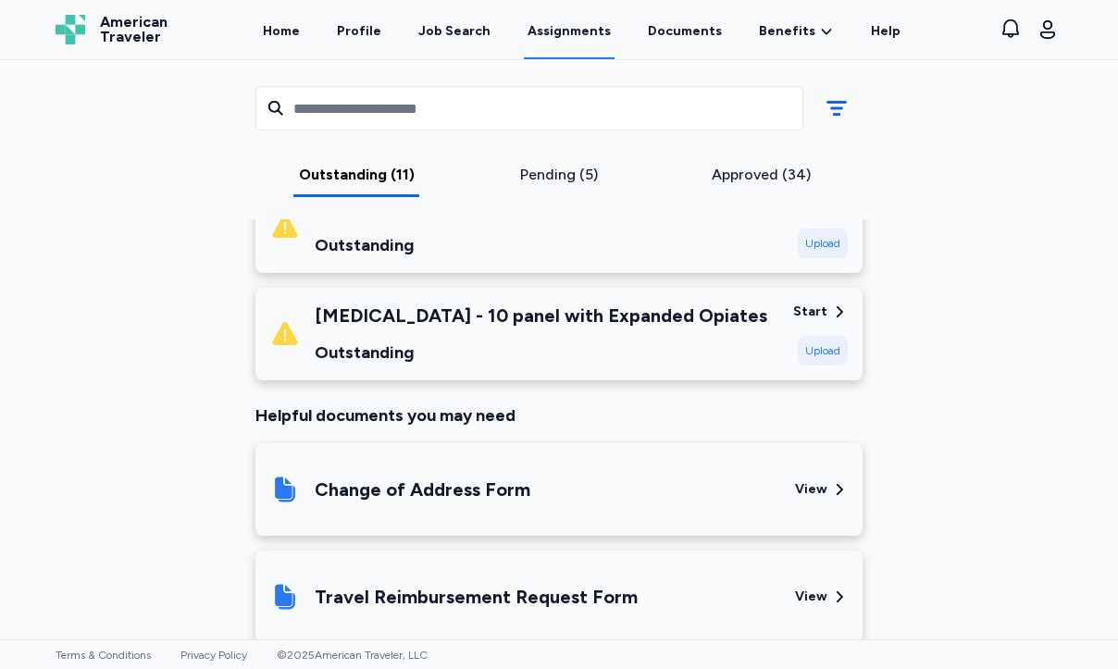
scroll to position [1075, 0]
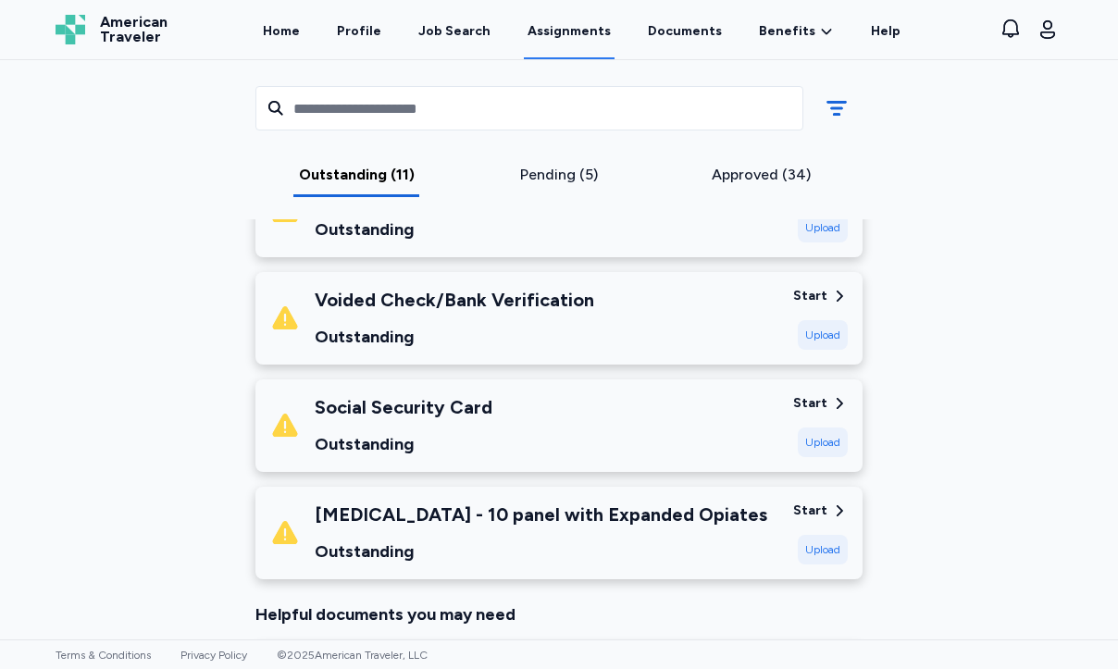
click at [620, 413] on div "Social Security Card Outstanding" at bounding box center [524, 425] width 508 height 63
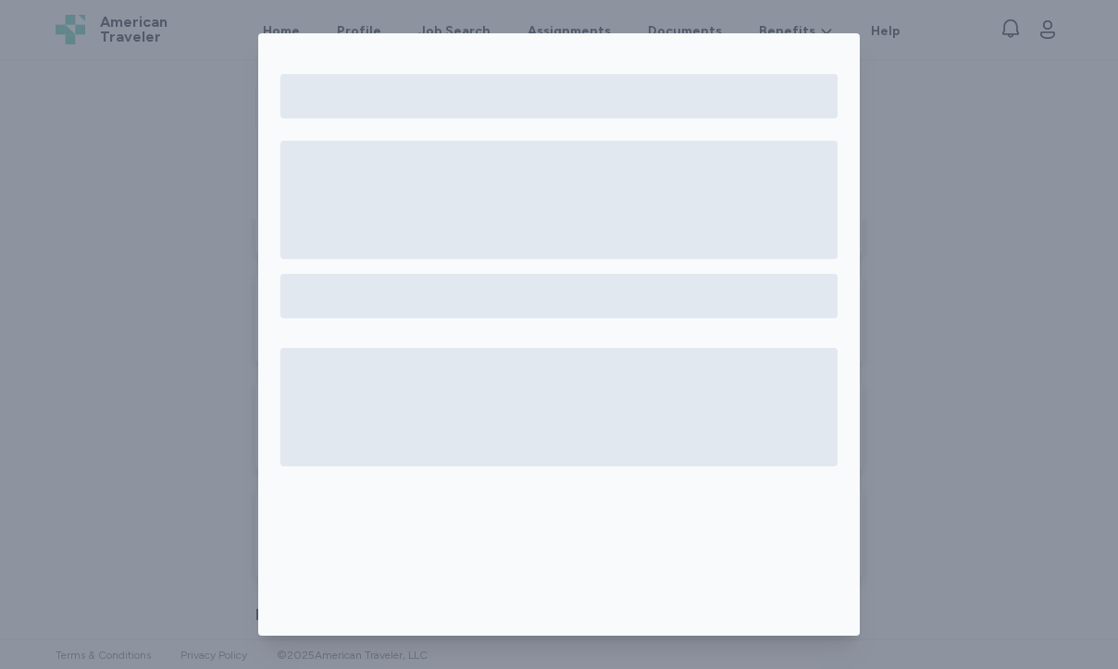
scroll to position [45, 0]
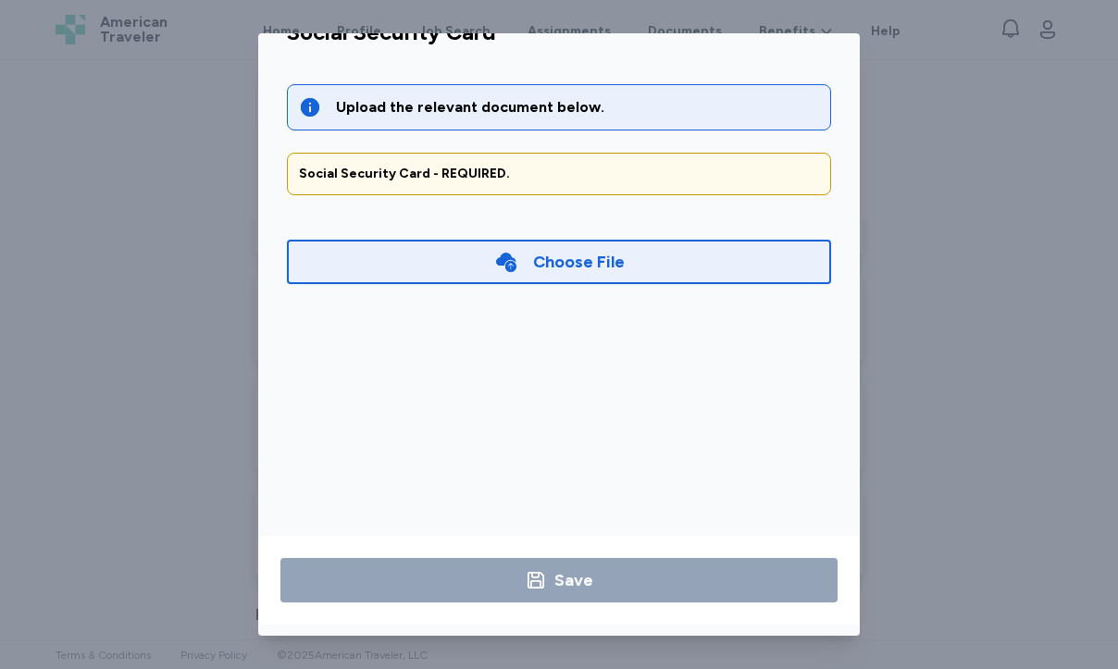
click at [947, 155] on div "Social Security Card Upload the relevant document below. Social Security Card -…" at bounding box center [559, 334] width 1118 height 669
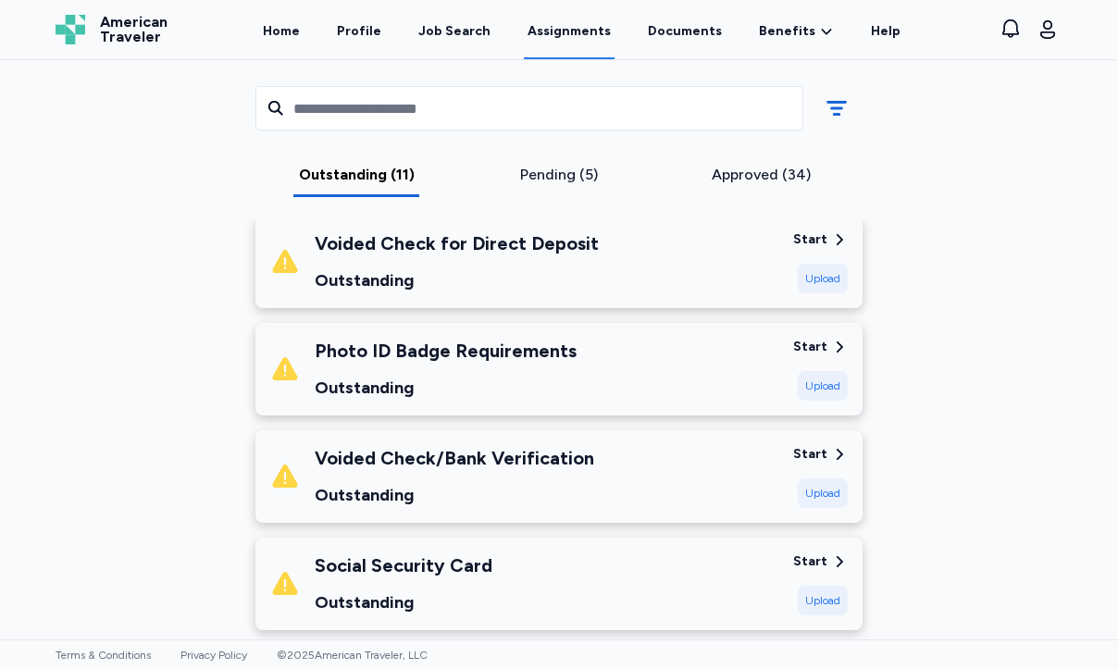
scroll to position [918, 0]
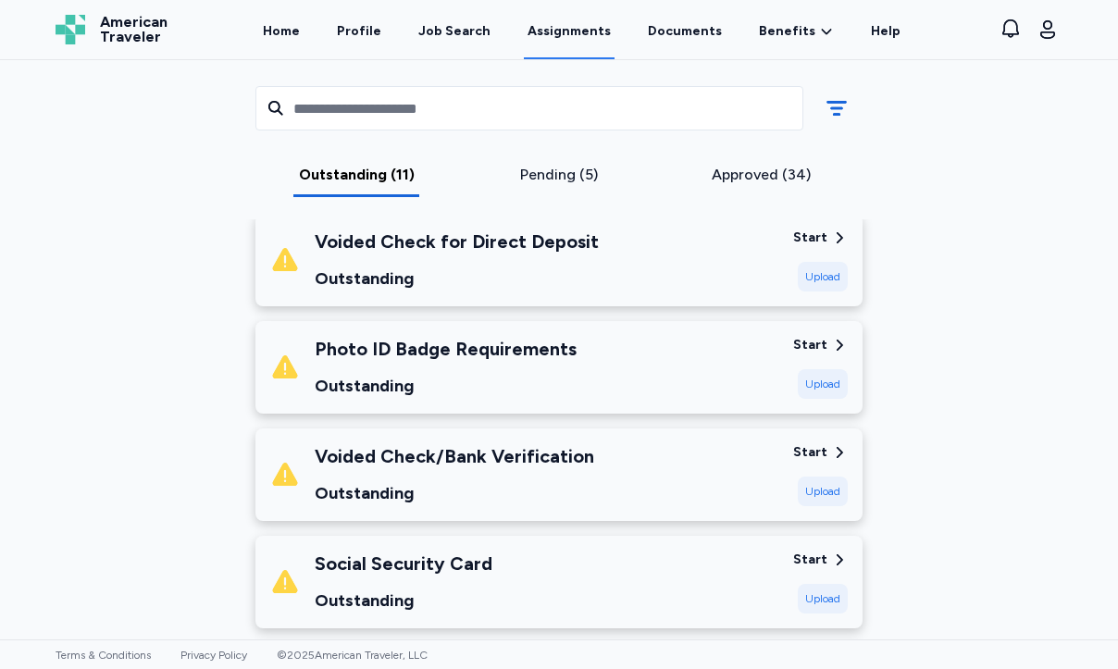
click at [533, 465] on div "Voided Check/Bank Verification" at bounding box center [455, 456] width 280 height 26
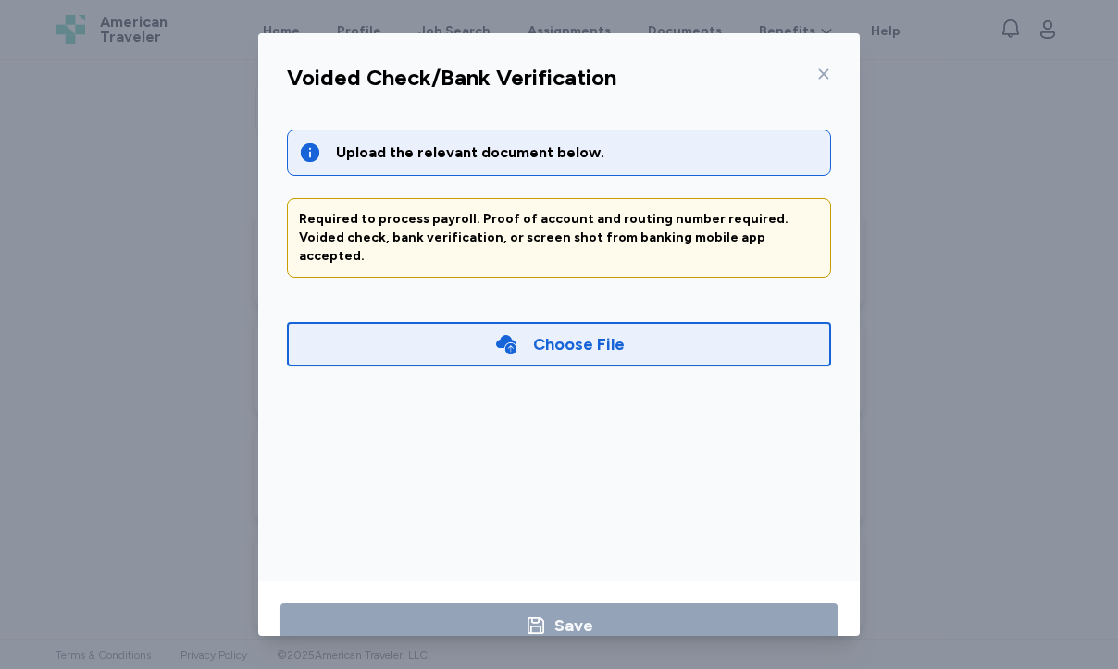
click at [544, 331] on div "Choose File" at bounding box center [579, 344] width 92 height 26
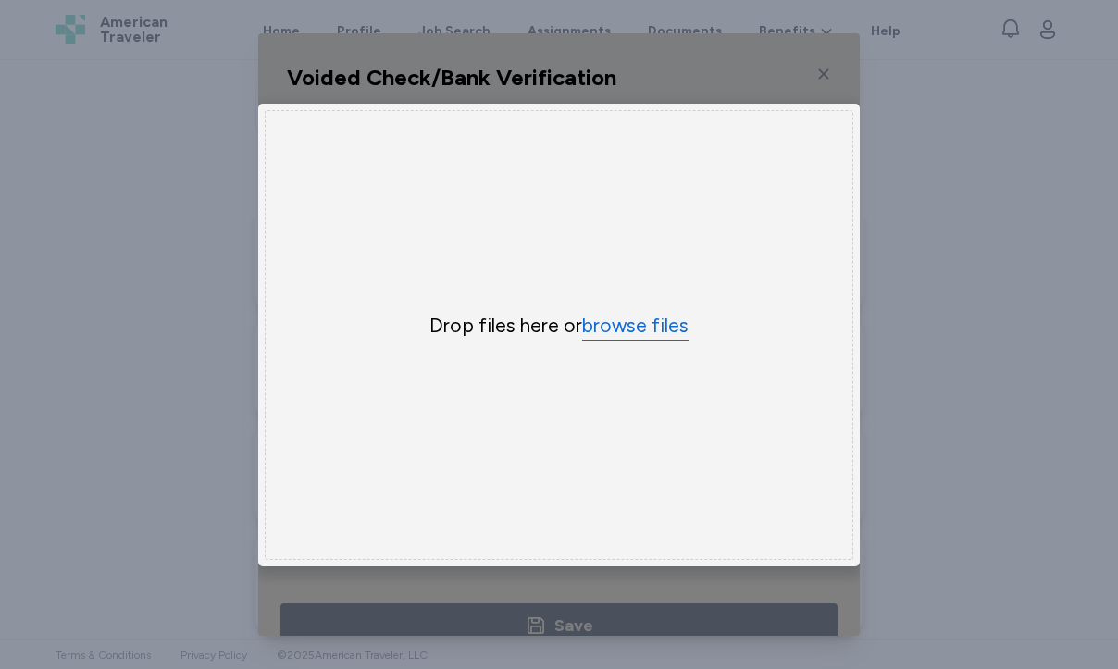
click at [638, 335] on button "browse files" at bounding box center [635, 326] width 106 height 27
